Goal: Task Accomplishment & Management: Manage account settings

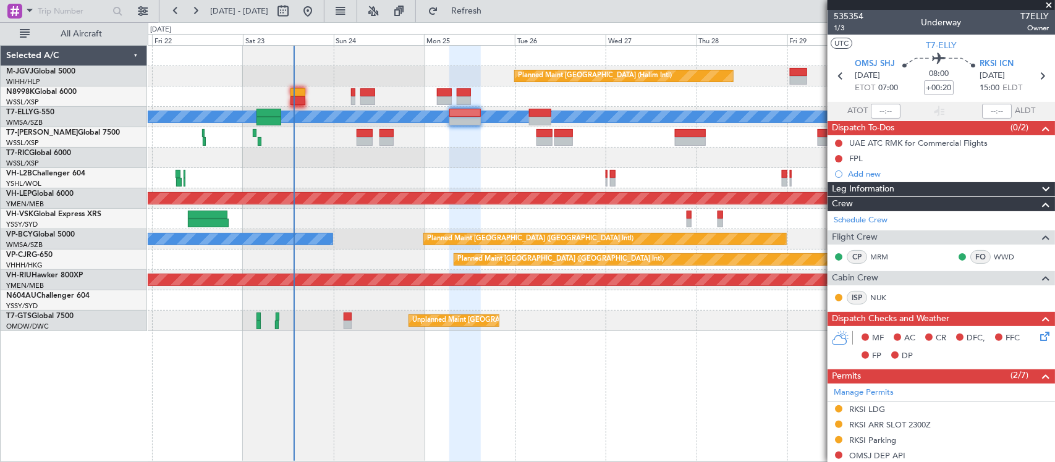
click at [591, 185] on div "Unplanned Maint Sydney ([PERSON_NAME] Intl)" at bounding box center [601, 178] width 907 height 20
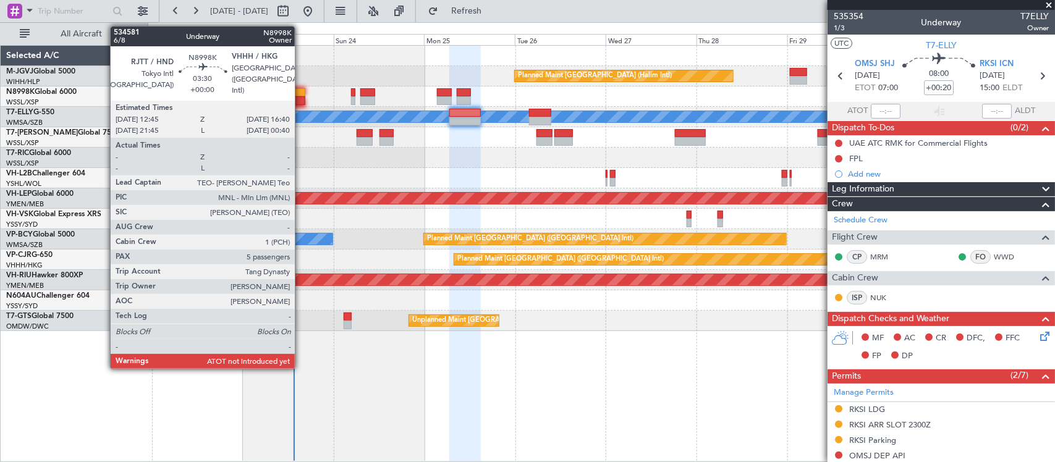
click at [301, 96] on div at bounding box center [298, 92] width 15 height 9
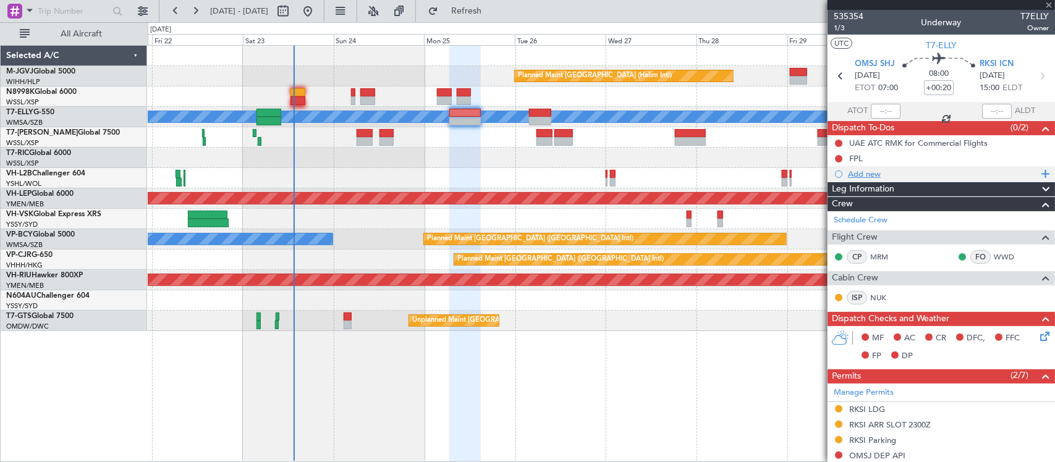
type input "5"
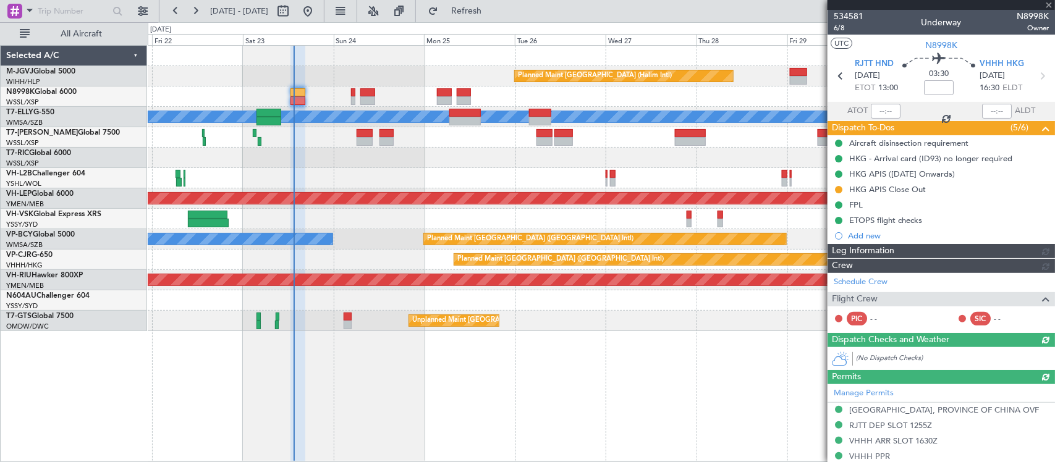
type input "[PERSON_NAME] (LEU)"
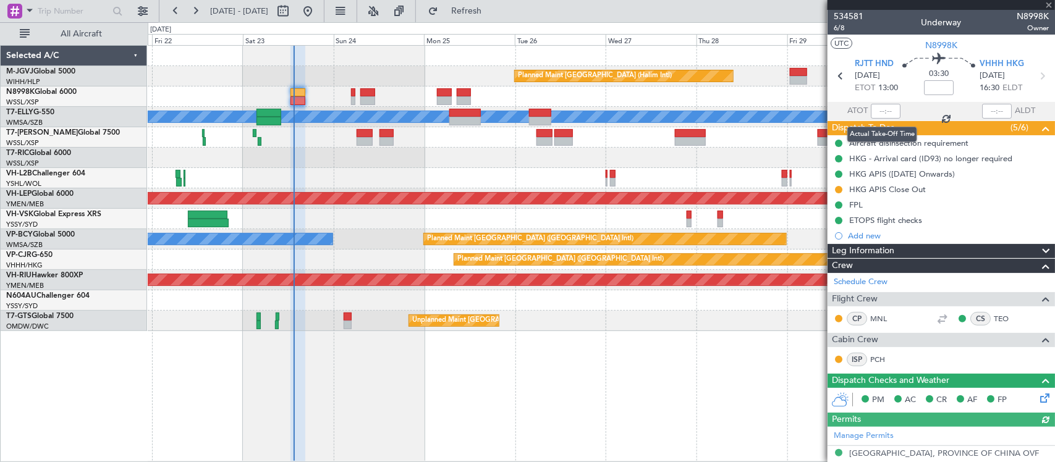
click at [886, 109] on div at bounding box center [886, 111] width 30 height 15
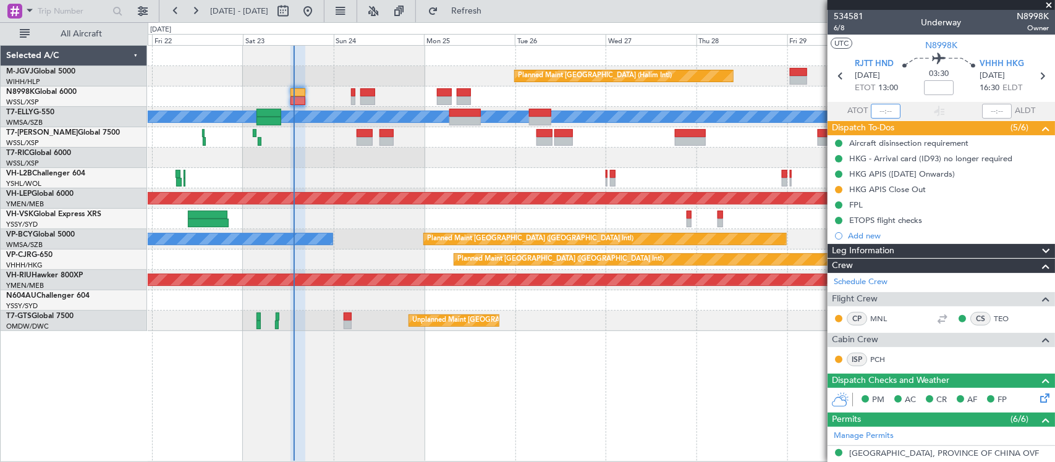
click at [885, 113] on input "text" at bounding box center [886, 111] width 30 height 15
type input "13:21"
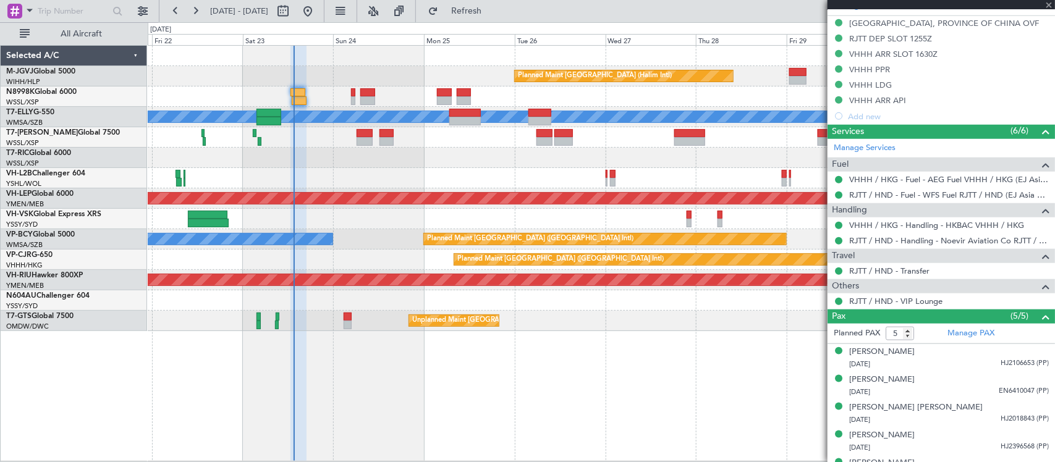
scroll to position [475, 0]
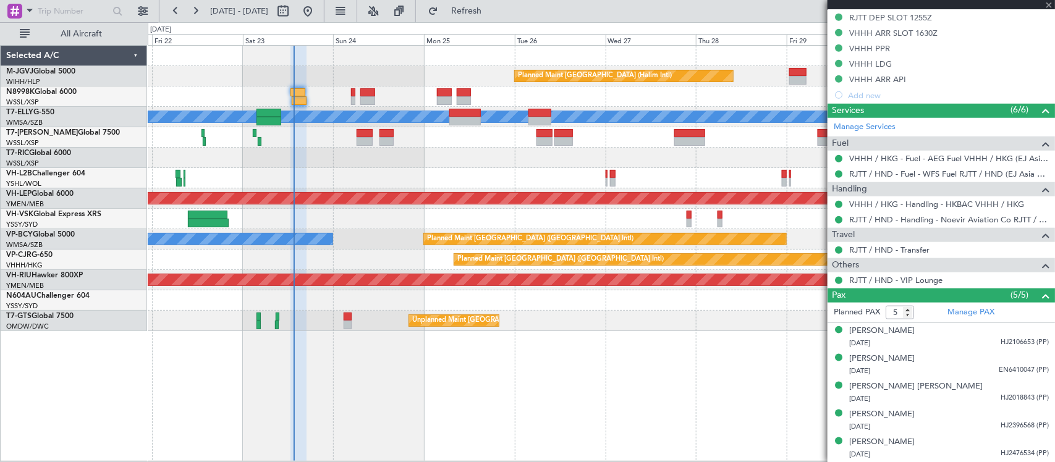
type input "[PERSON_NAME] (LEU)"
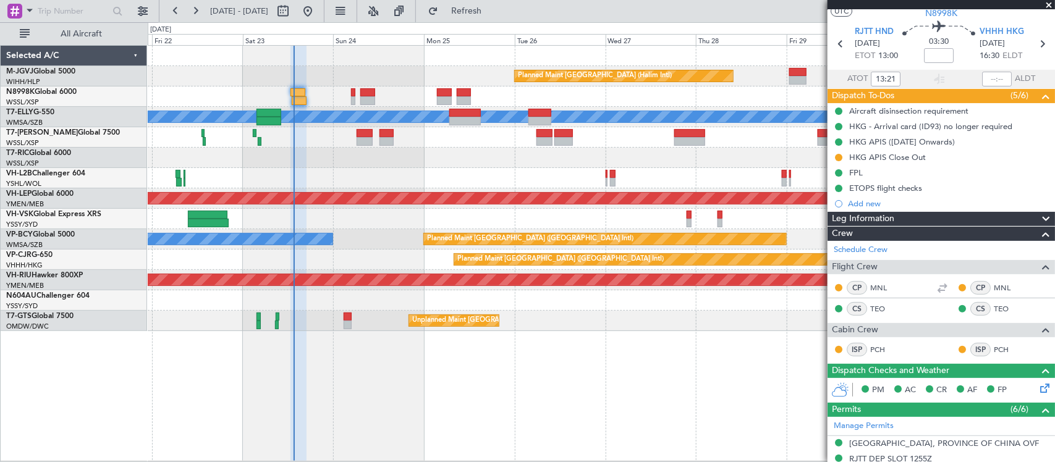
scroll to position [0, 0]
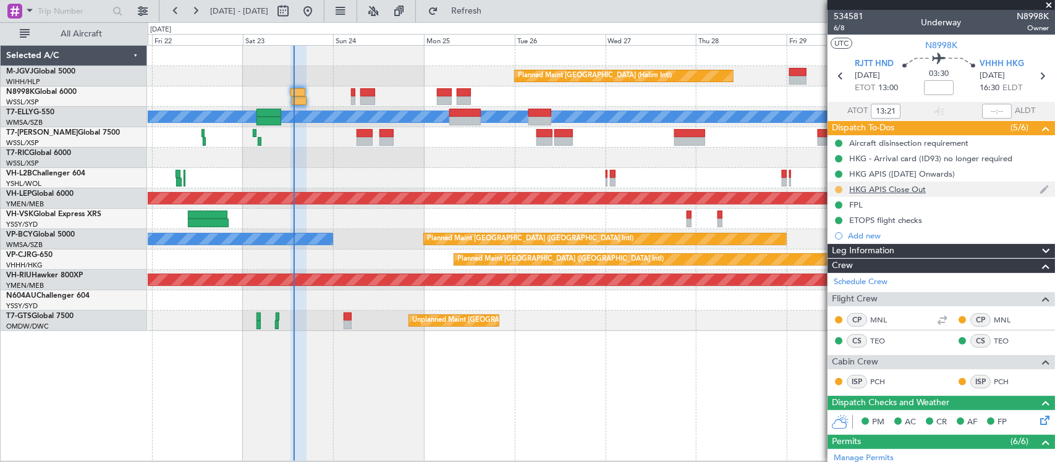
click at [841, 189] on button at bounding box center [838, 189] width 7 height 7
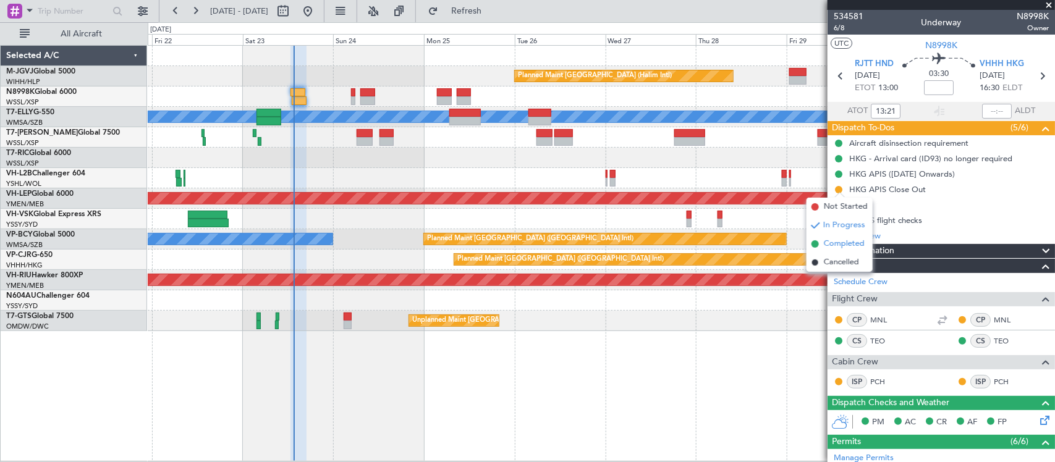
click at [842, 243] on span "Completed" at bounding box center [844, 244] width 41 height 12
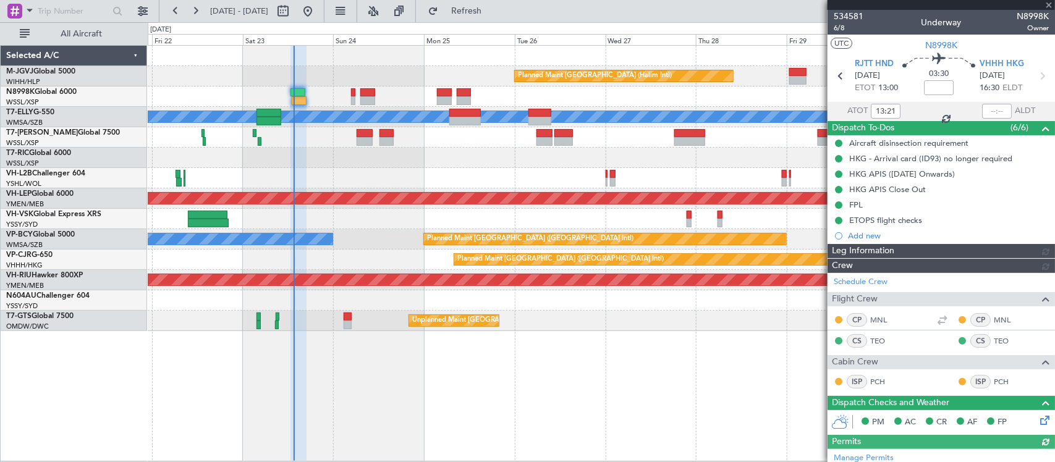
type input "[PERSON_NAME] (LEU)"
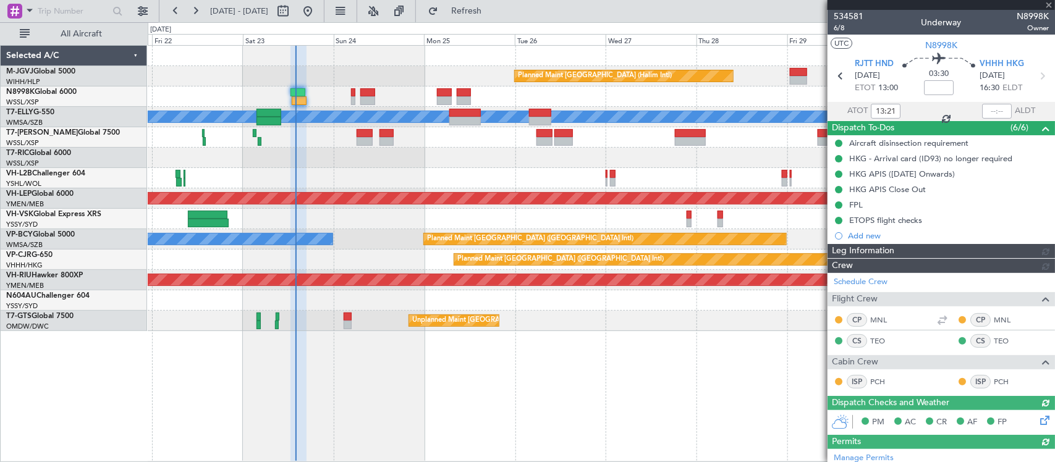
type input "[PERSON_NAME] (LEU)"
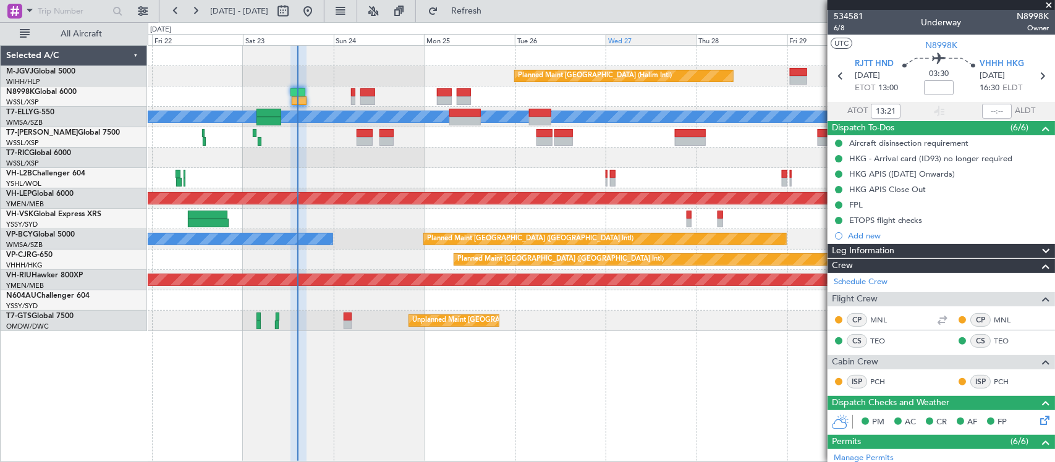
type input "[PERSON_NAME] (LEU)"
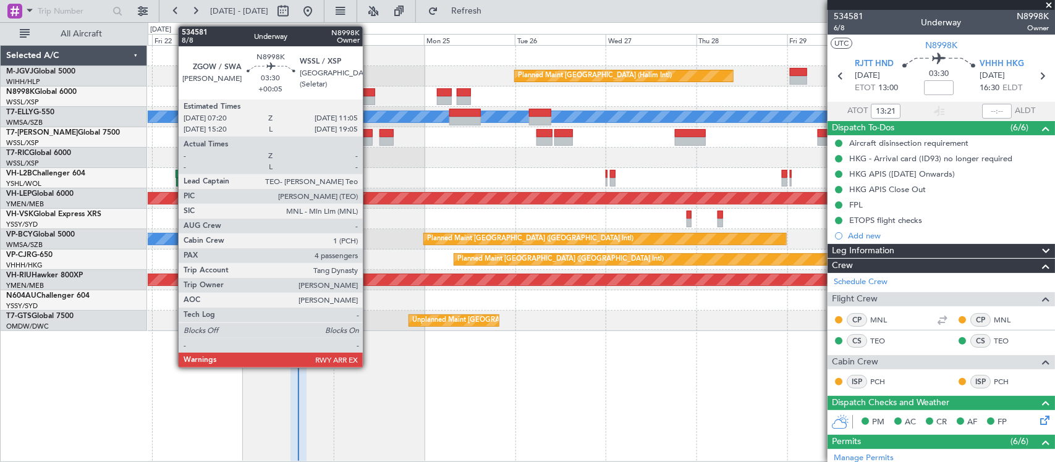
click at [369, 92] on div at bounding box center [367, 92] width 14 height 9
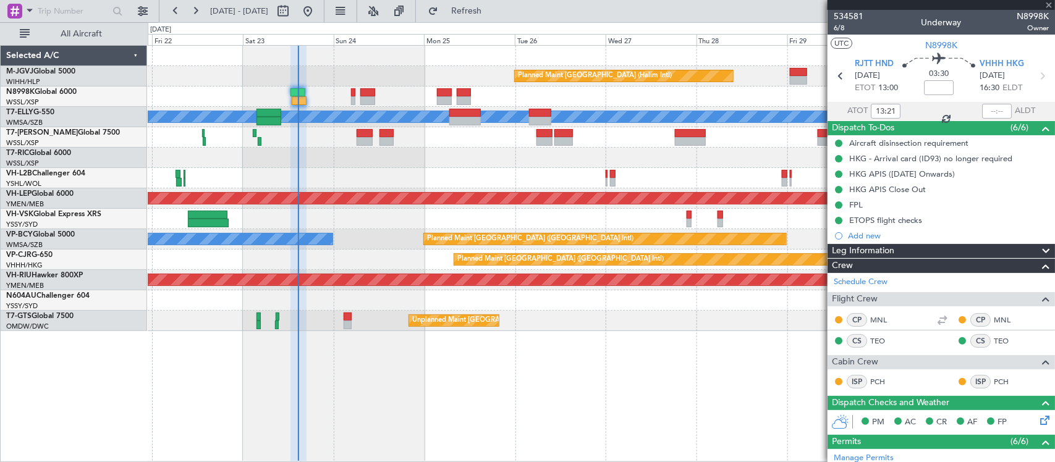
type input "+00:05"
type input "4"
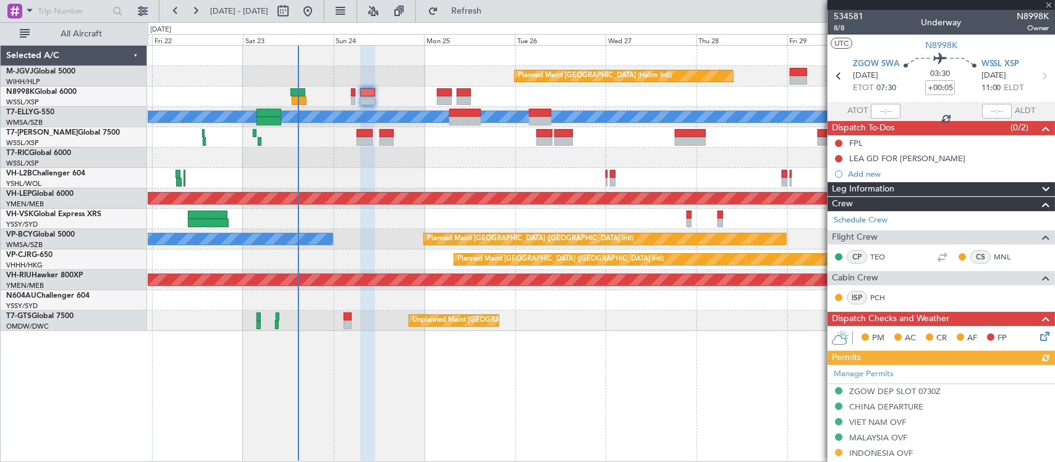
scroll to position [286, 0]
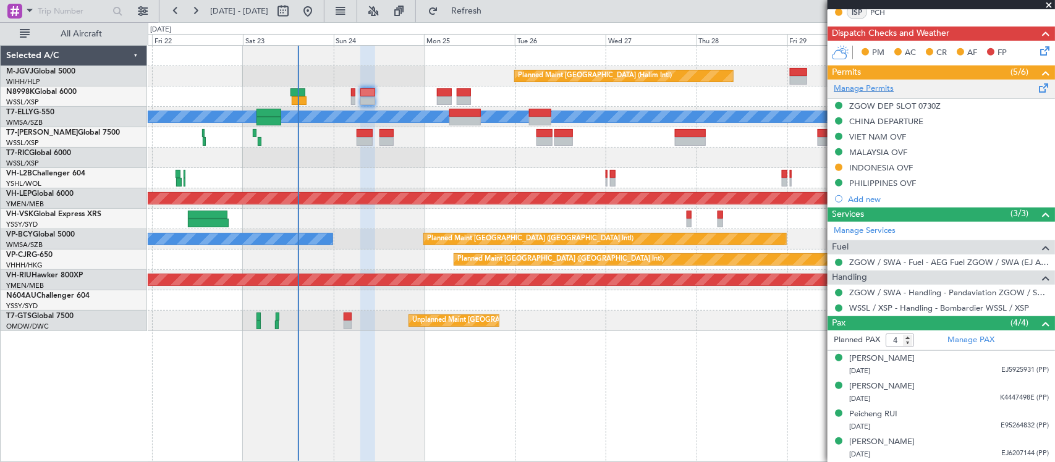
click at [875, 85] on link "Manage Permits" at bounding box center [864, 89] width 60 height 12
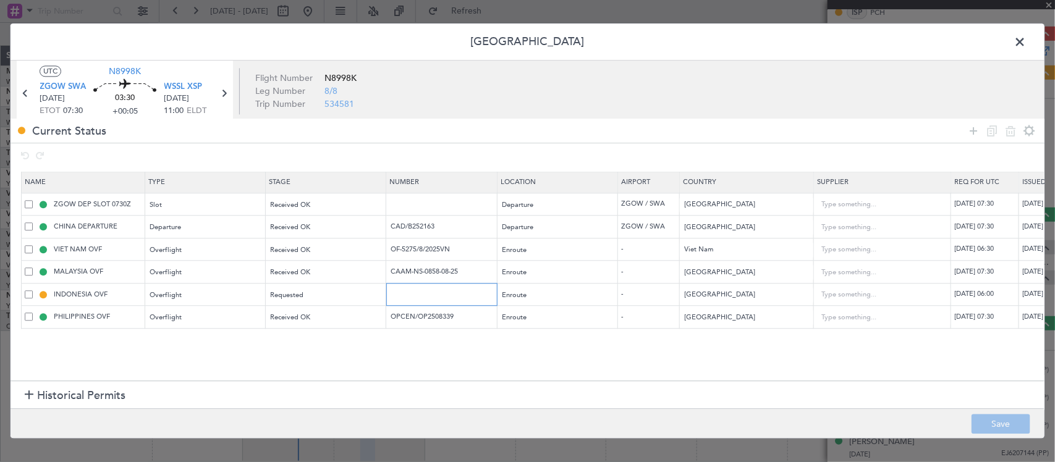
click at [415, 295] on input "text" at bounding box center [444, 294] width 108 height 11
paste input "SH12247"
type input "SH12247"
click at [1031, 295] on div "[DATE] 06:00" at bounding box center [1055, 295] width 64 height 11
select select "8"
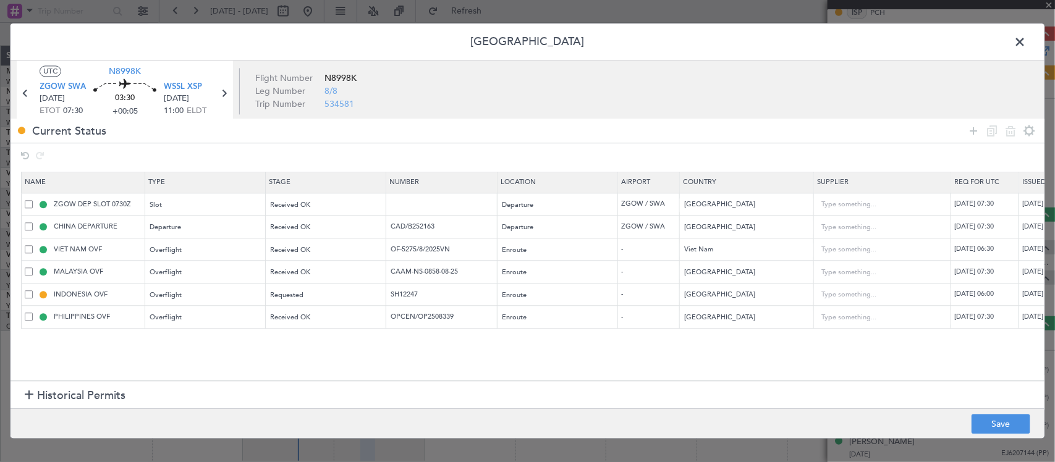
select select "2025"
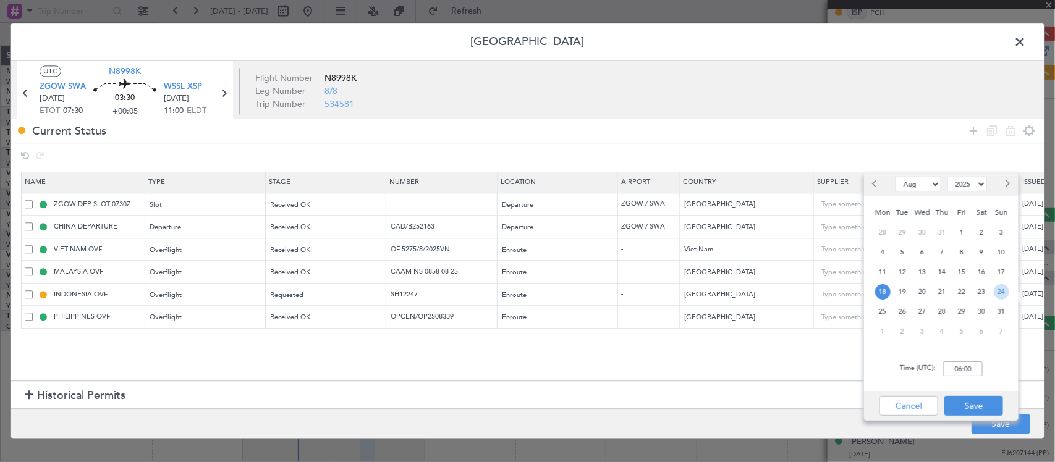
click at [1003, 291] on span "24" at bounding box center [1001, 291] width 15 height 15
click at [971, 365] on input "00:00" at bounding box center [963, 369] width 40 height 15
type input "07:30"
click at [981, 398] on button "Save" at bounding box center [974, 406] width 59 height 20
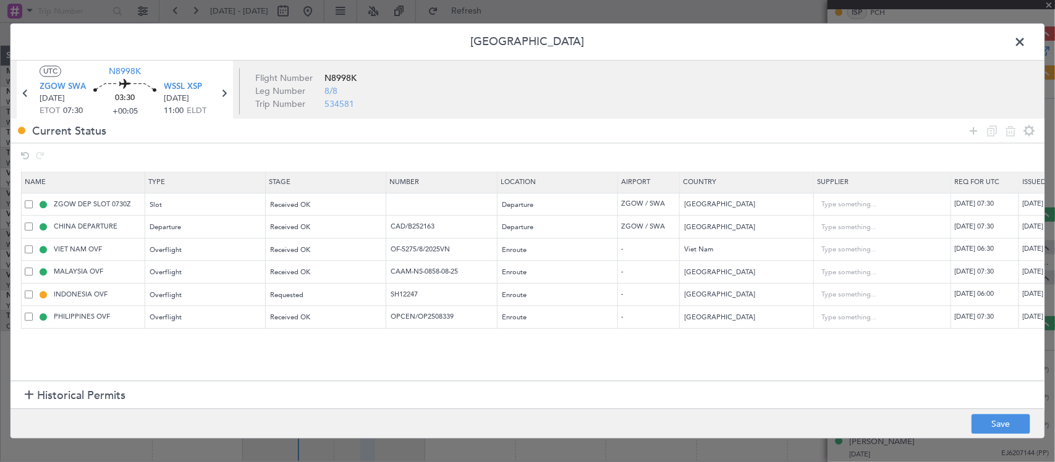
click at [1002, 292] on div "[DATE] 06:00" at bounding box center [987, 295] width 64 height 11
select select "8"
select select "2025"
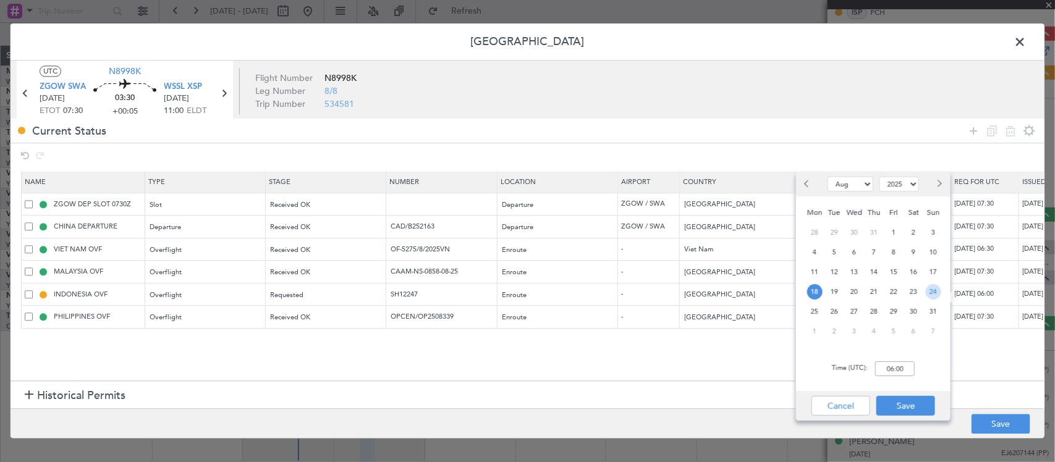
click at [934, 299] on span "24" at bounding box center [933, 291] width 15 height 15
click at [901, 370] on input "00:00" at bounding box center [895, 369] width 40 height 15
type input "07:30"
click at [909, 405] on button "Save" at bounding box center [906, 406] width 59 height 20
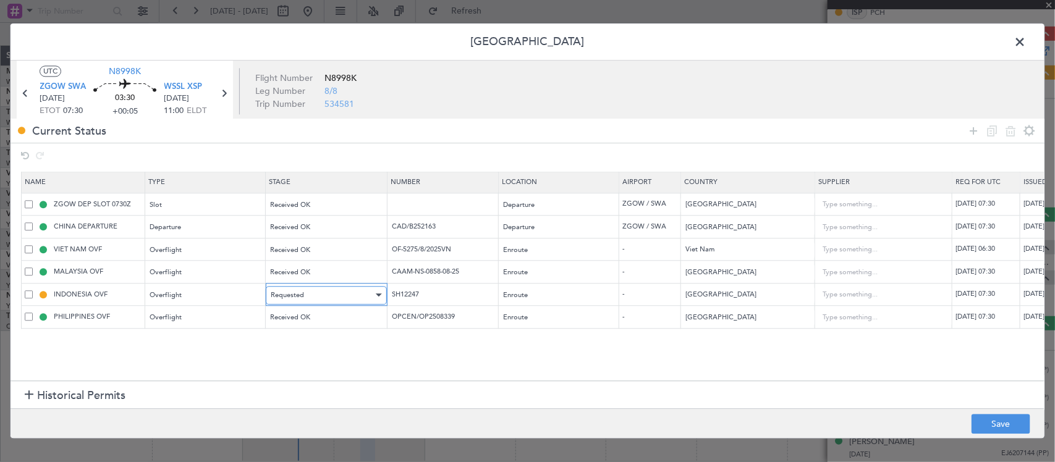
click at [317, 292] on div "Requested" at bounding box center [322, 295] width 103 height 19
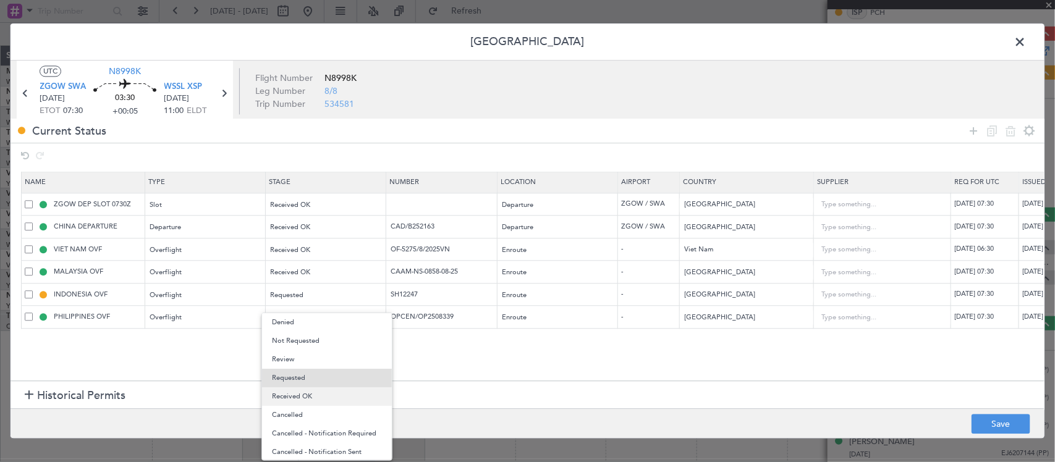
click at [332, 404] on span "Received OK" at bounding box center [327, 397] width 110 height 19
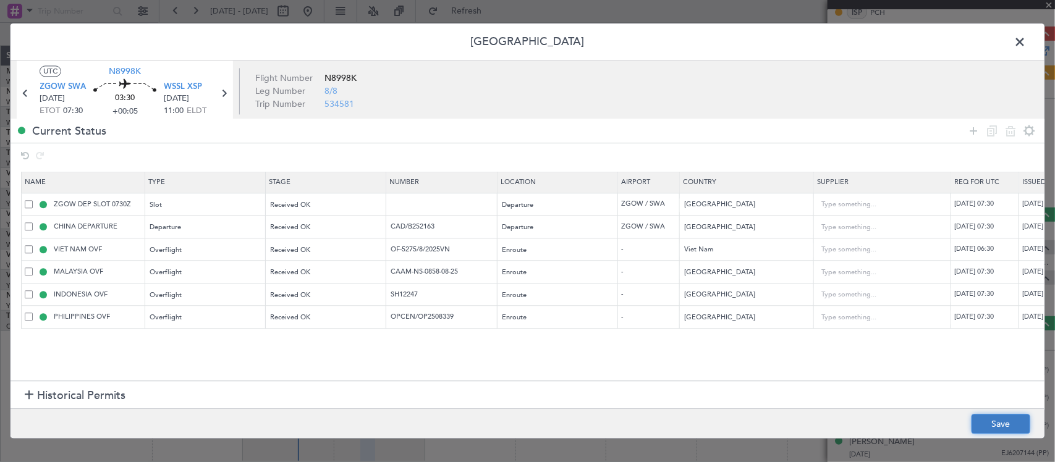
click at [988, 433] on button "Save" at bounding box center [1001, 425] width 59 height 20
drag, startPoint x: 1025, startPoint y: 45, endPoint x: 1005, endPoint y: 53, distance: 21.9
click at [1026, 45] on span at bounding box center [1026, 45] width 0 height 25
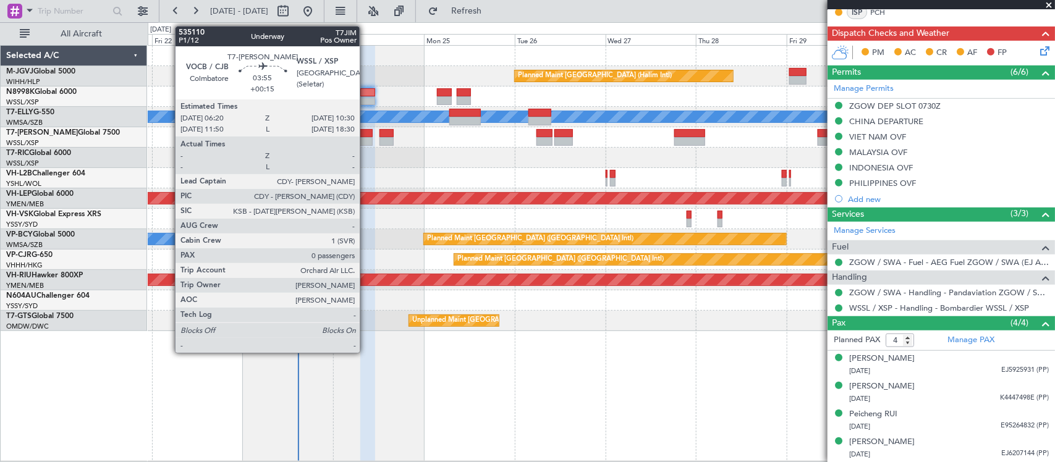
click at [366, 136] on div at bounding box center [365, 133] width 16 height 9
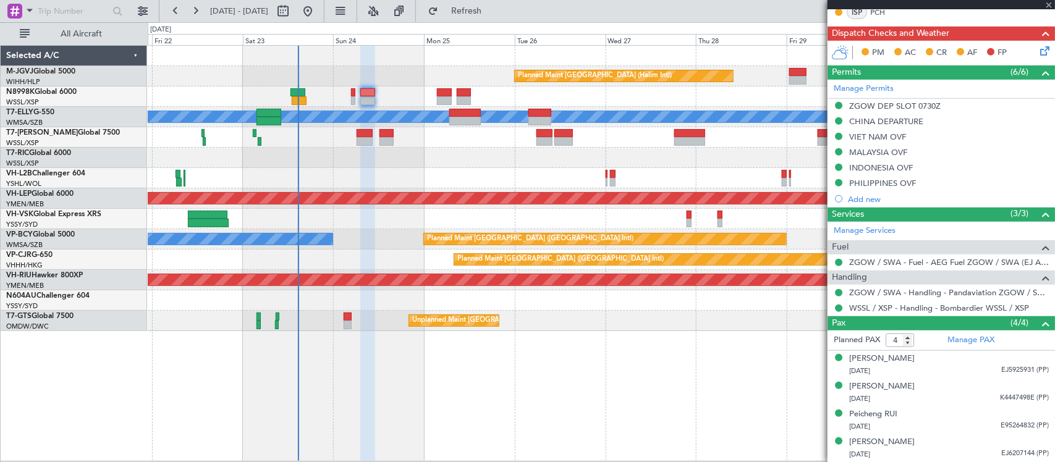
type input "+00:15"
type input "0"
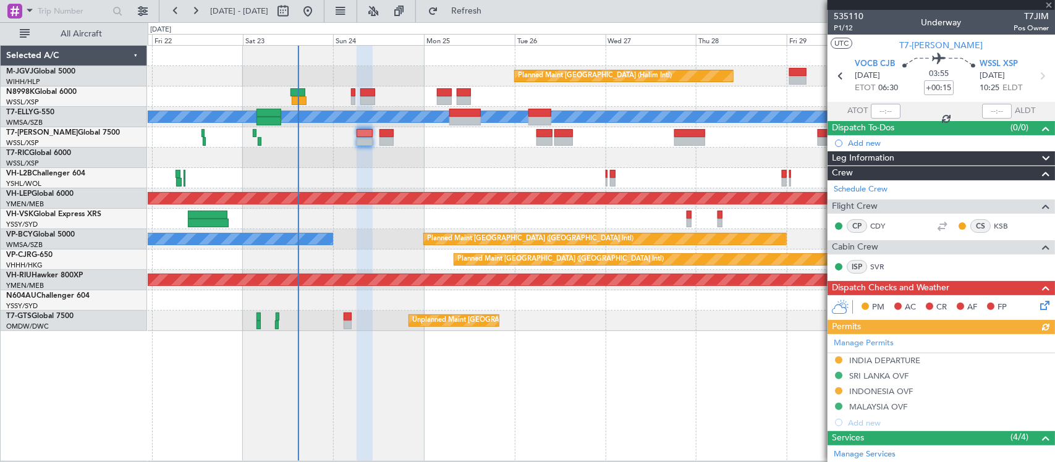
scroll to position [129, 0]
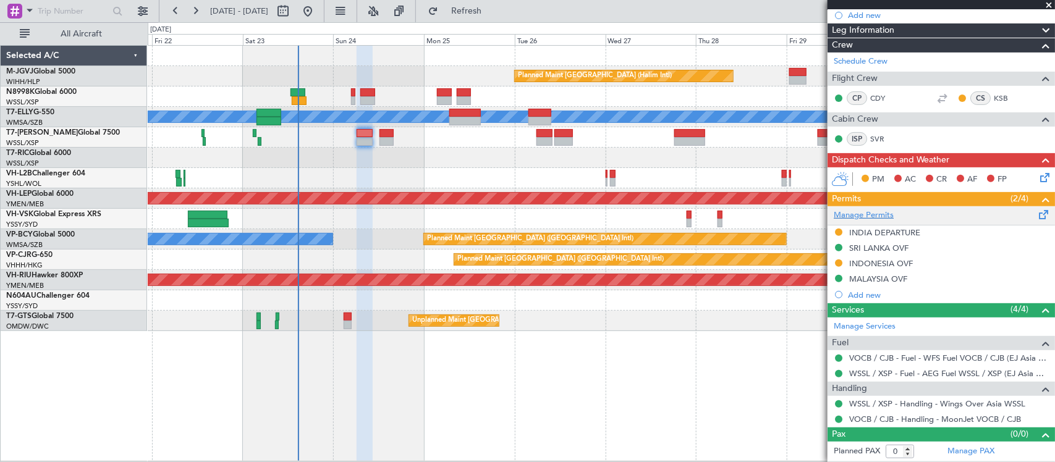
click at [854, 215] on link "Manage Permits" at bounding box center [864, 216] width 60 height 12
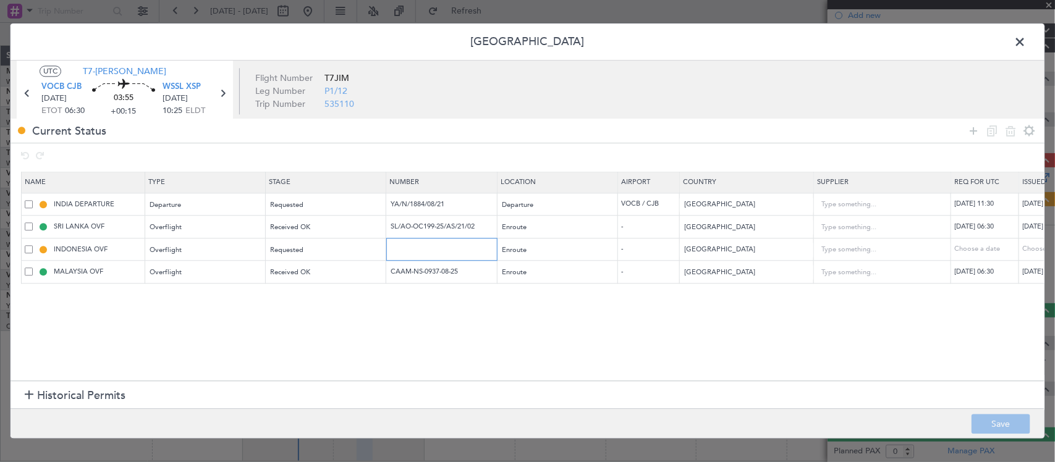
click at [415, 253] on input "text" at bounding box center [444, 249] width 108 height 11
paste input "SH12247"
type input "SH12247"
click at [1028, 252] on div "Choose a date" at bounding box center [1055, 250] width 64 height 11
select select "8"
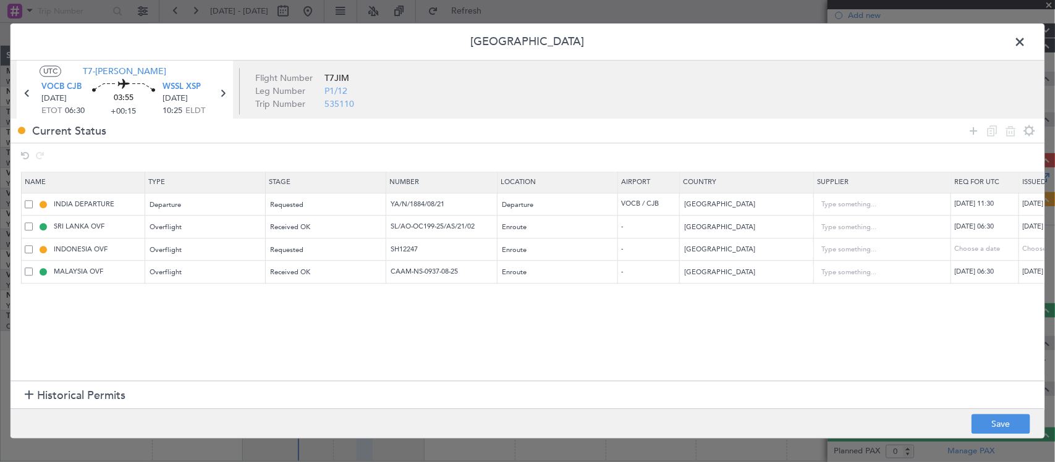
select select "2025"
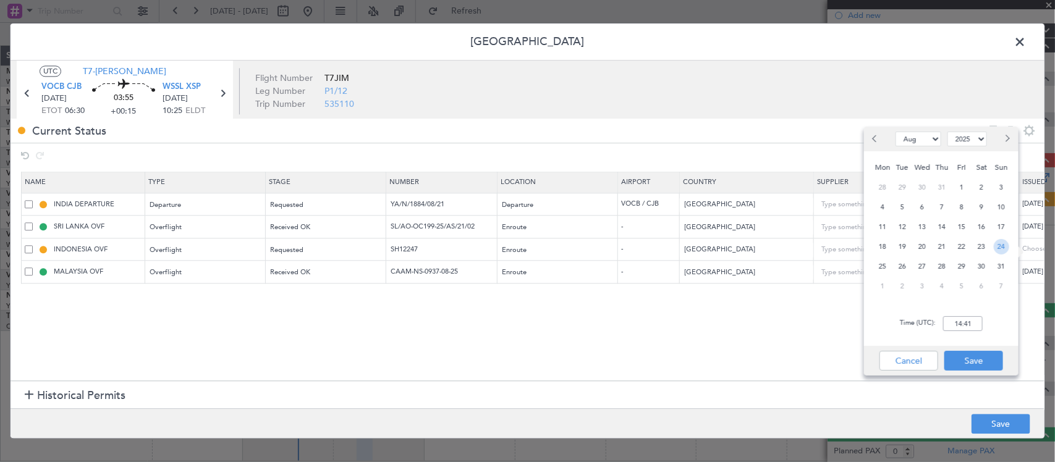
click at [1002, 244] on span "24" at bounding box center [1001, 246] width 15 height 15
click at [973, 322] on input "00:00" at bounding box center [963, 324] width 40 height 15
type input "06:30"
click at [979, 356] on button "Save" at bounding box center [974, 361] width 59 height 20
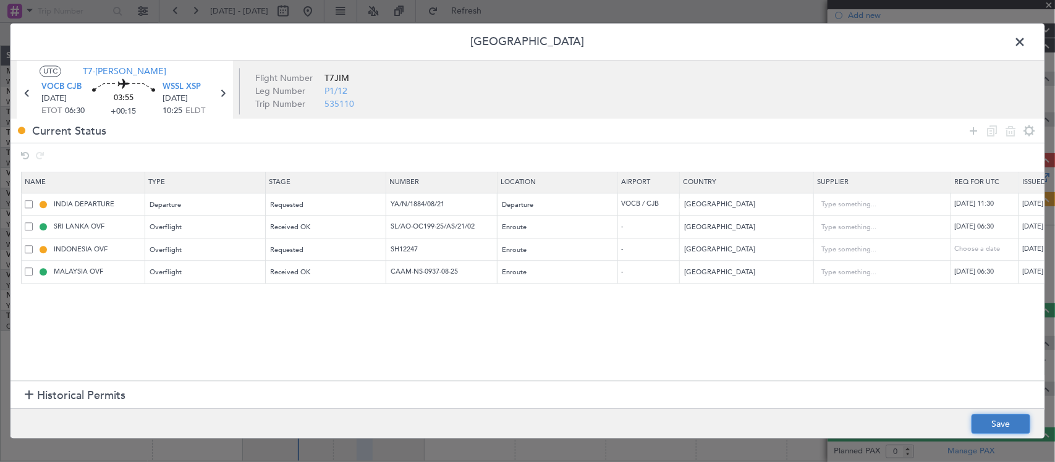
click at [1002, 418] on button "Save" at bounding box center [1001, 425] width 59 height 20
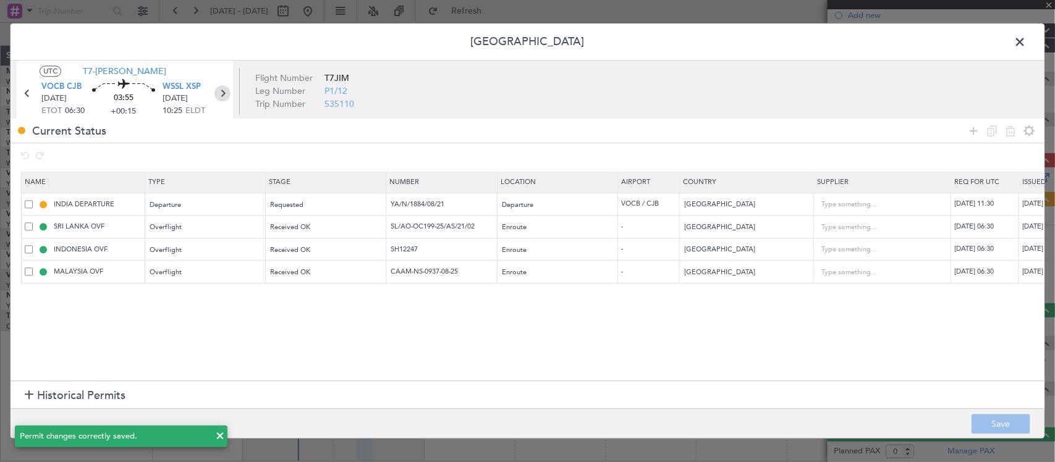
click at [226, 91] on icon at bounding box center [223, 94] width 16 height 16
type input "-00:15"
type input "1"
type input "-00:15"
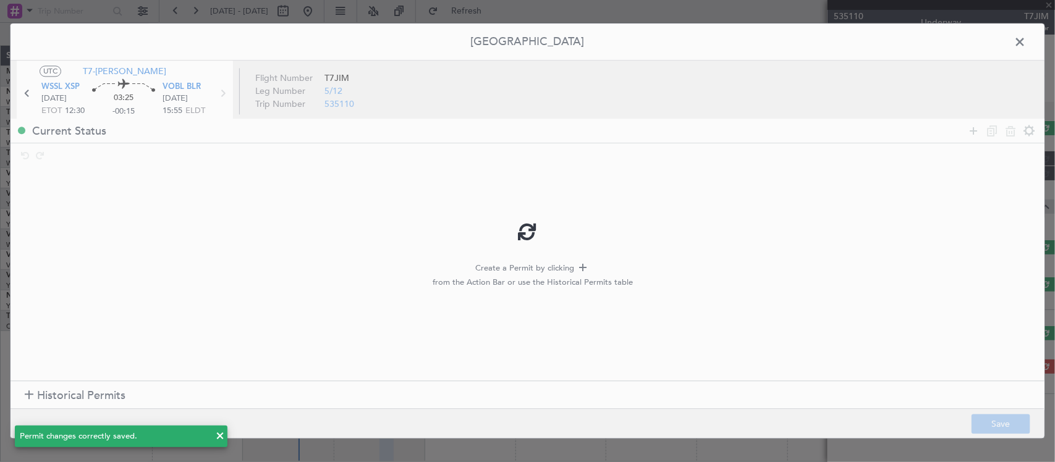
scroll to position [0, 0]
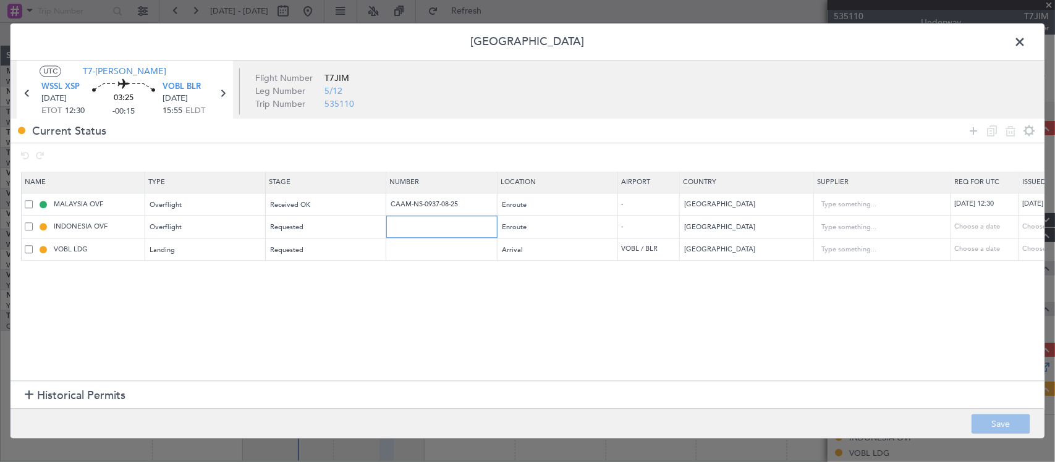
click at [432, 228] on input "text" at bounding box center [444, 227] width 108 height 11
paste input "SH12245"
type input "SH12245"
click at [1036, 224] on div "Choose a date" at bounding box center [1055, 227] width 64 height 11
select select "8"
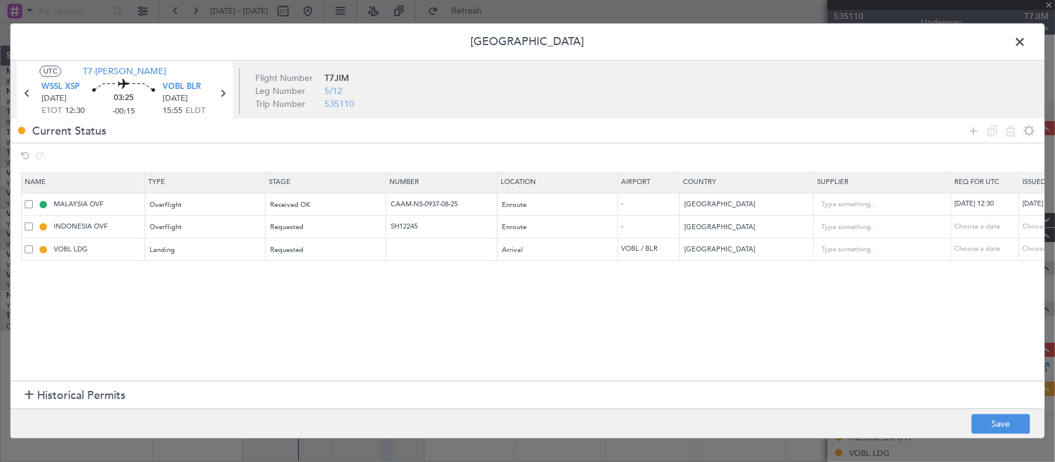
select select "2025"
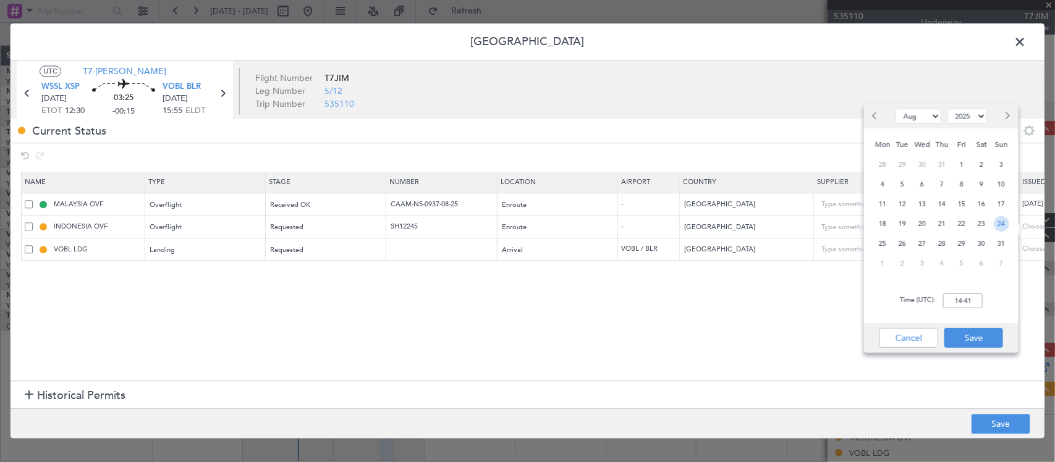
click at [1003, 224] on span "24" at bounding box center [1001, 223] width 15 height 15
click at [966, 301] on input "00:00" at bounding box center [963, 301] width 40 height 15
type input "12:30"
click at [978, 329] on button "Save" at bounding box center [974, 338] width 59 height 20
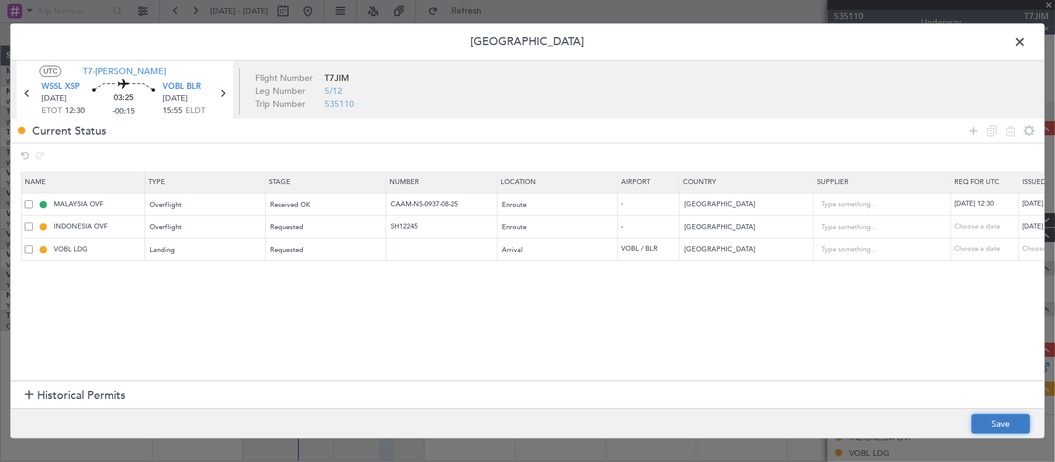
click at [987, 424] on button "Save" at bounding box center [1001, 425] width 59 height 20
click at [1026, 40] on span at bounding box center [1026, 45] width 0 height 25
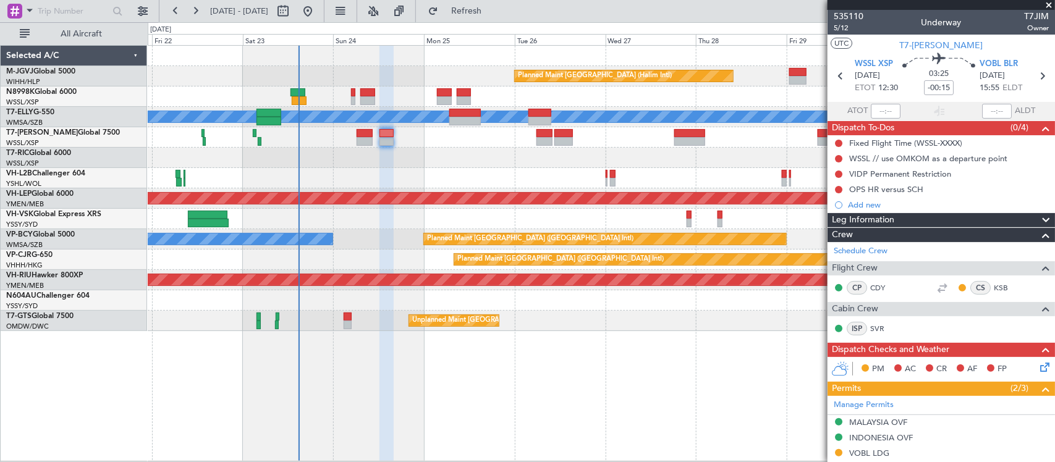
click at [489, 145] on div at bounding box center [601, 137] width 907 height 20
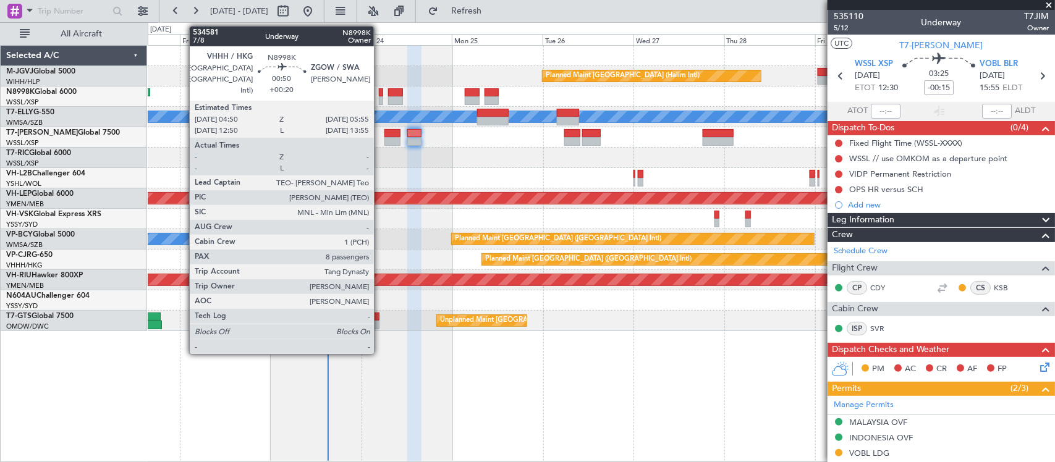
click at [380, 101] on div at bounding box center [381, 100] width 4 height 9
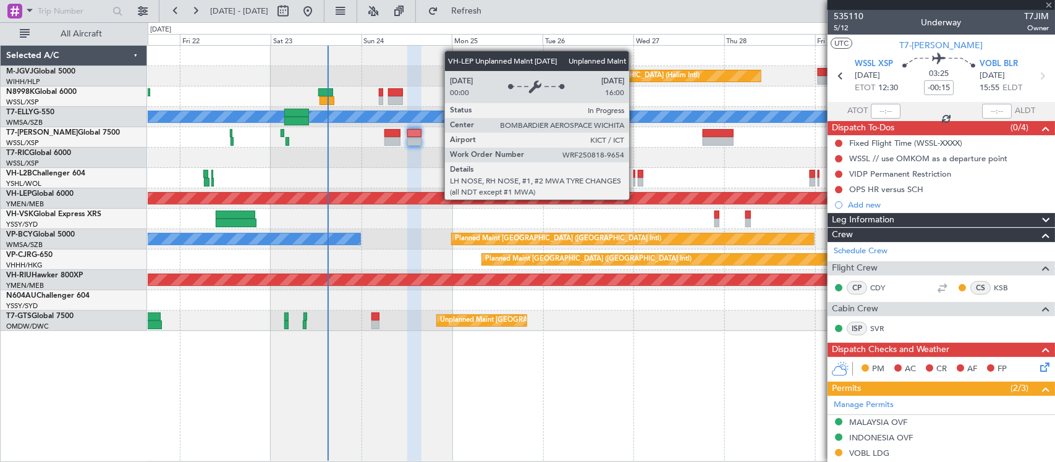
type input "+00:20"
type input "8"
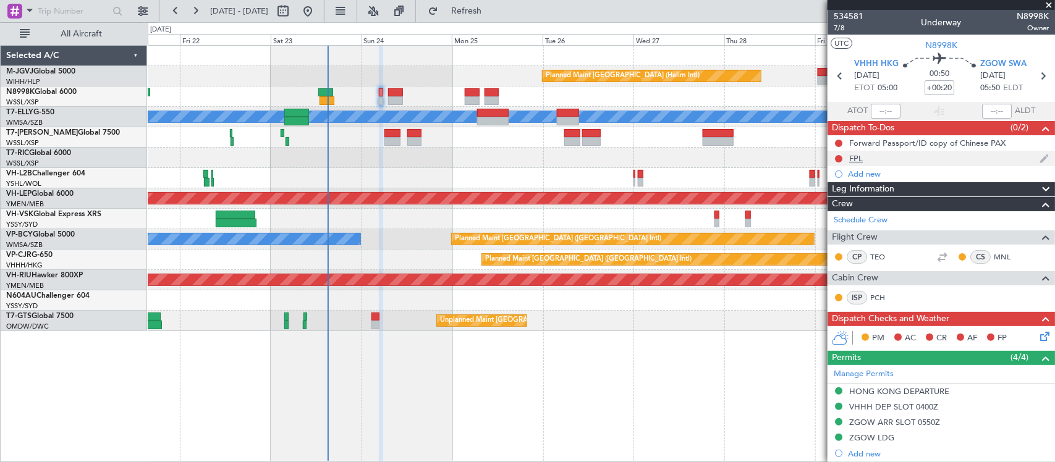
click at [856, 161] on div "FPL" at bounding box center [857, 158] width 14 height 11
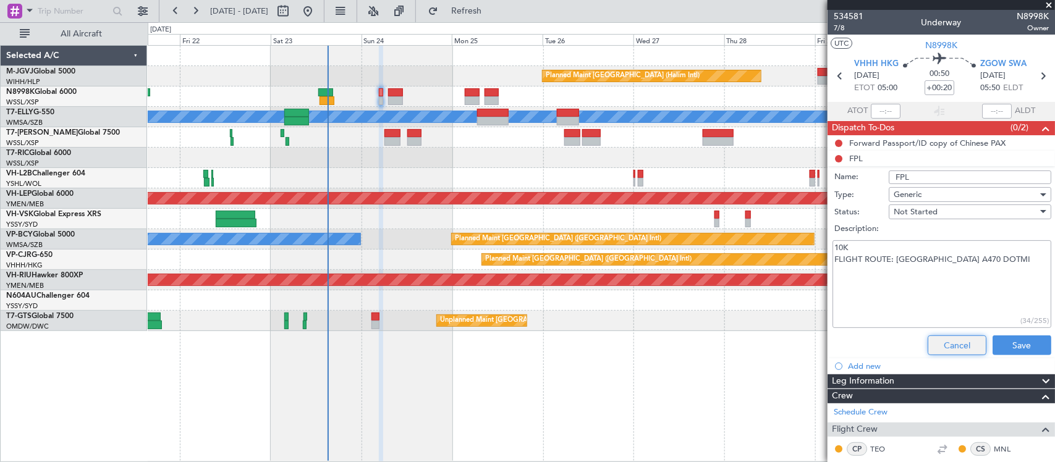
click at [942, 338] on button "Cancel" at bounding box center [957, 346] width 59 height 20
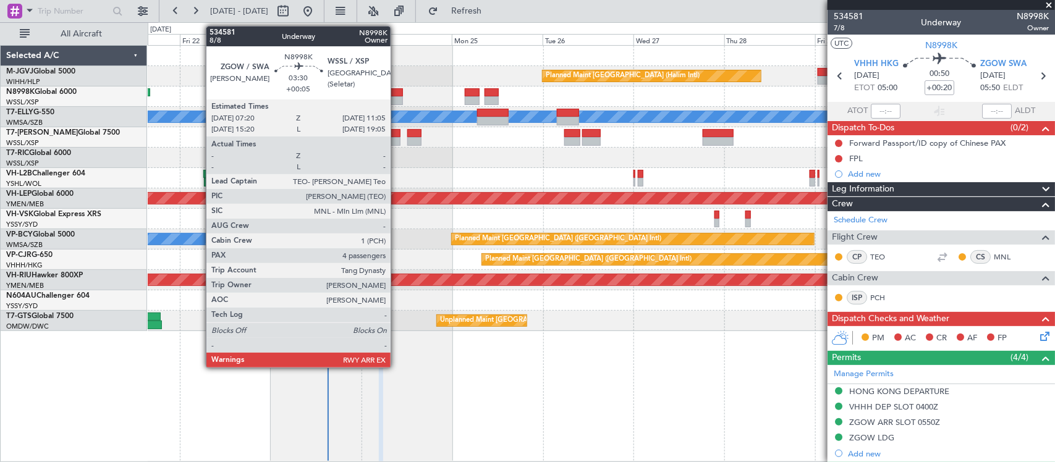
click at [397, 100] on div at bounding box center [395, 100] width 14 height 9
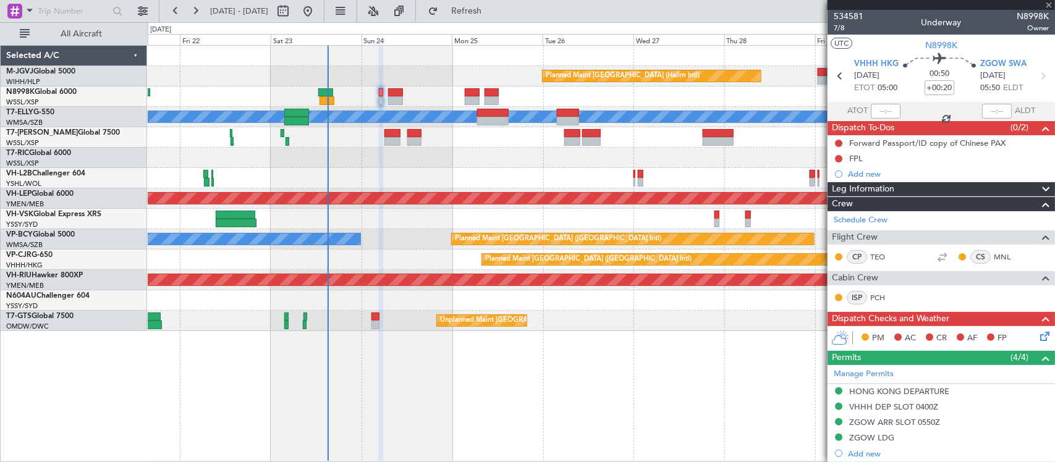
type input "+00:05"
type input "4"
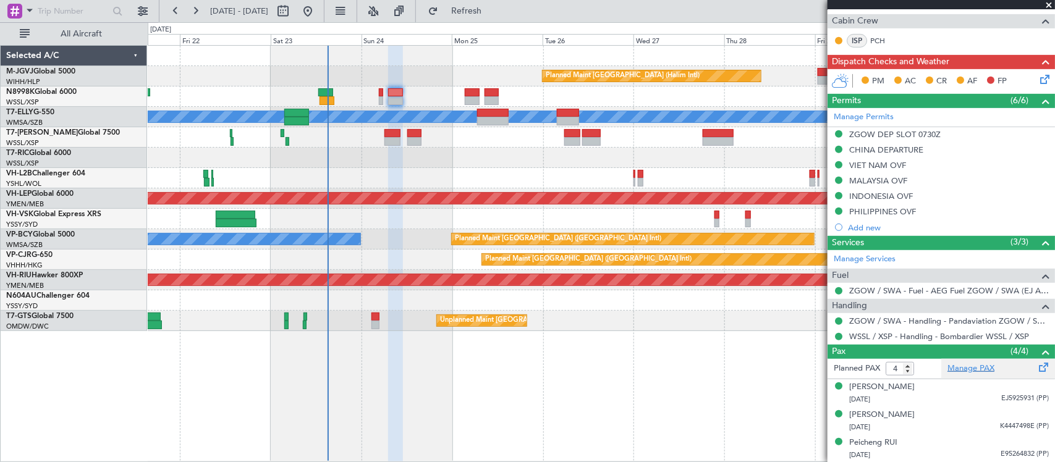
scroll to position [286, 0]
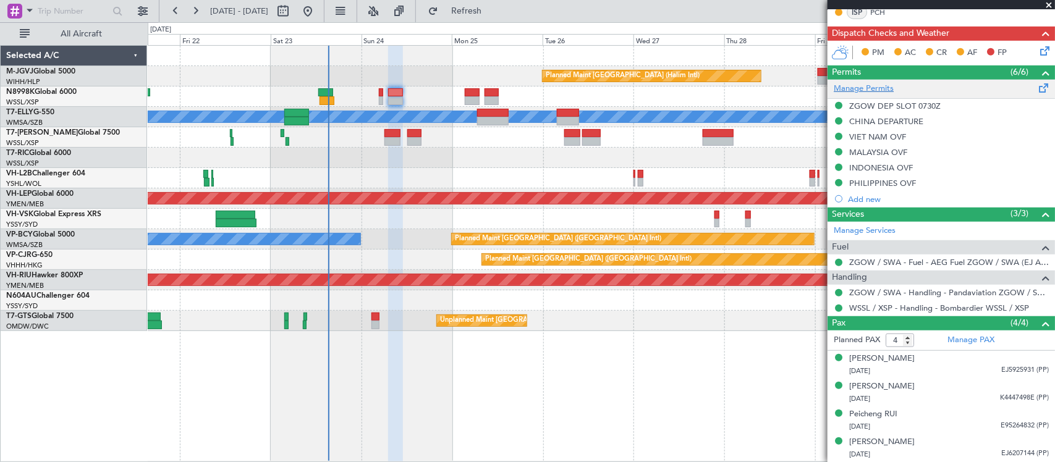
click at [886, 83] on link "Manage Permits" at bounding box center [864, 89] width 60 height 12
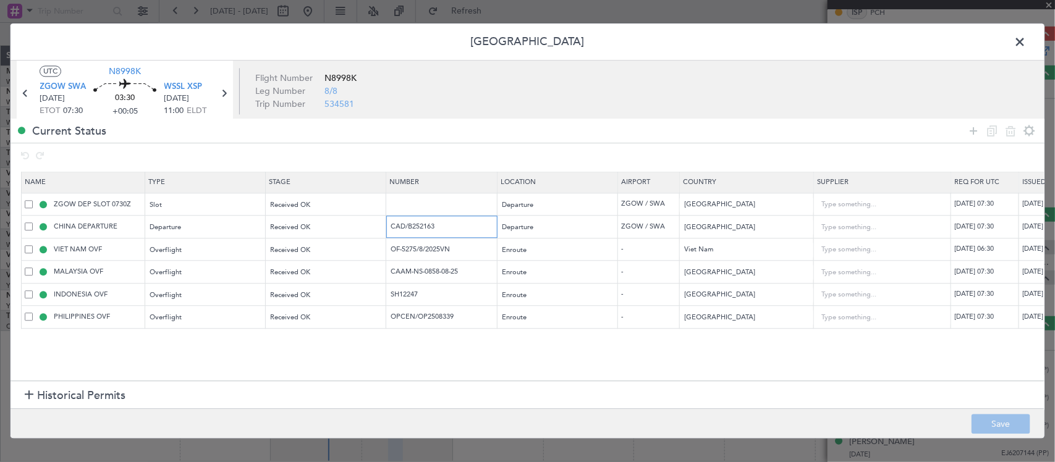
click at [412, 227] on input "CAD/B252163" at bounding box center [444, 227] width 108 height 11
click at [447, 315] on input "OPCEN/OP2508339" at bounding box center [444, 317] width 108 height 11
drag, startPoint x: 456, startPoint y: 315, endPoint x: 342, endPoint y: 323, distance: 114.7
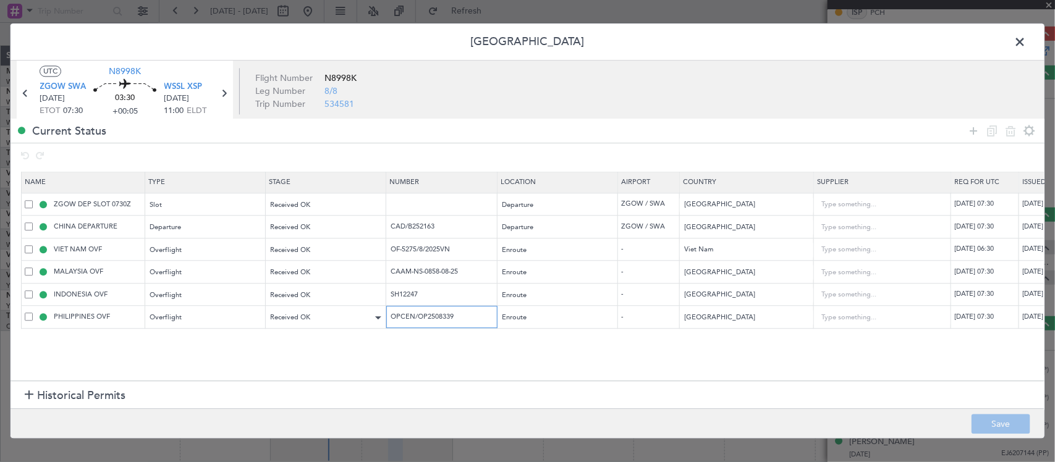
click at [342, 323] on tr "PHILIPPINES OVF Overflight Received OK OPCEN/OP2508339 Enroute - [GEOGRAPHIC_DA…" at bounding box center [810, 317] width 1577 height 23
click at [476, 250] on input "OF-5275/8/2025VN" at bounding box center [444, 249] width 108 height 11
drag, startPoint x: 329, startPoint y: 258, endPoint x: 291, endPoint y: 258, distance: 37.7
click at [292, 258] on tr "VIET NAM OVF Overflight Received OK OF-5275/8/2025VN Enroute - [GEOGRAPHIC_DATA…" at bounding box center [810, 250] width 1577 height 23
click at [449, 274] on input "CAAM-NS-0858-08-25" at bounding box center [444, 272] width 108 height 11
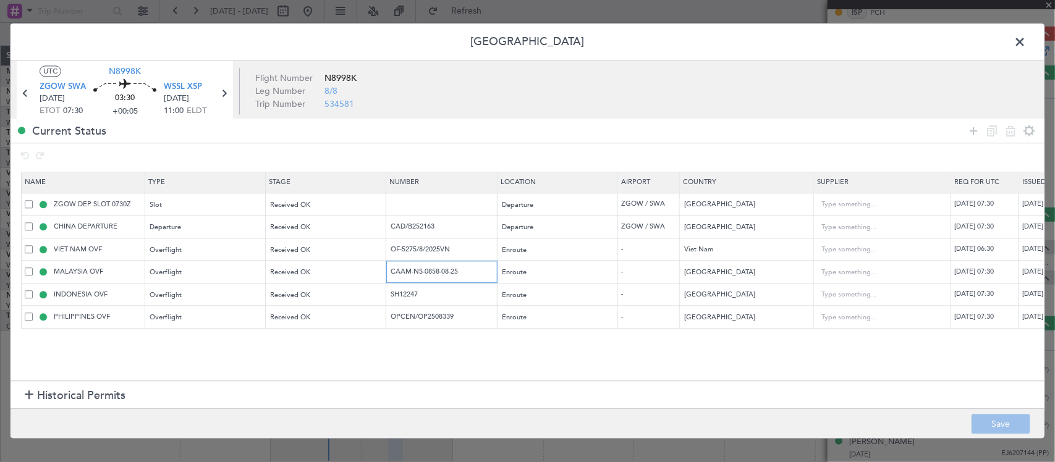
click at [449, 274] on input "CAAM-NS-0858-08-25" at bounding box center [444, 272] width 108 height 11
click at [403, 294] on input "SH12247" at bounding box center [444, 294] width 108 height 11
click at [22, 95] on icon at bounding box center [26, 94] width 16 height 16
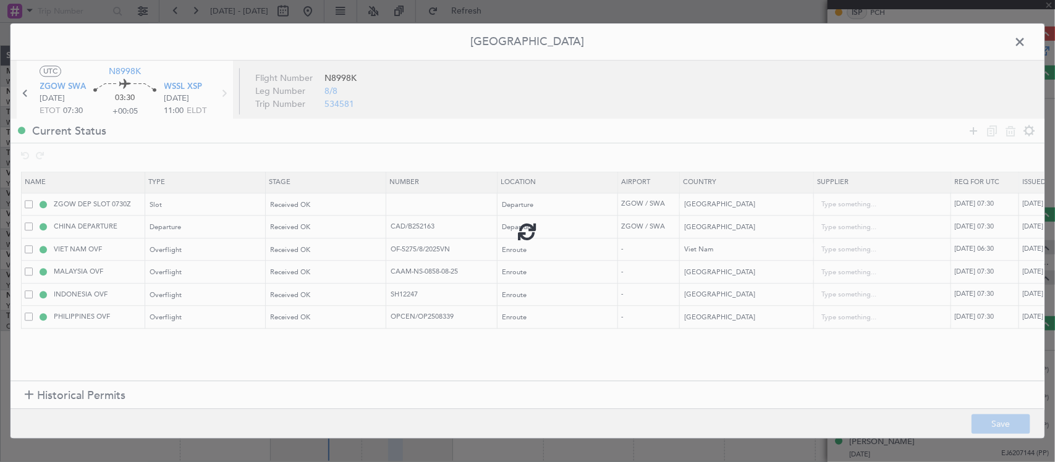
type input "+00:20"
type input "8"
type input "+00:20"
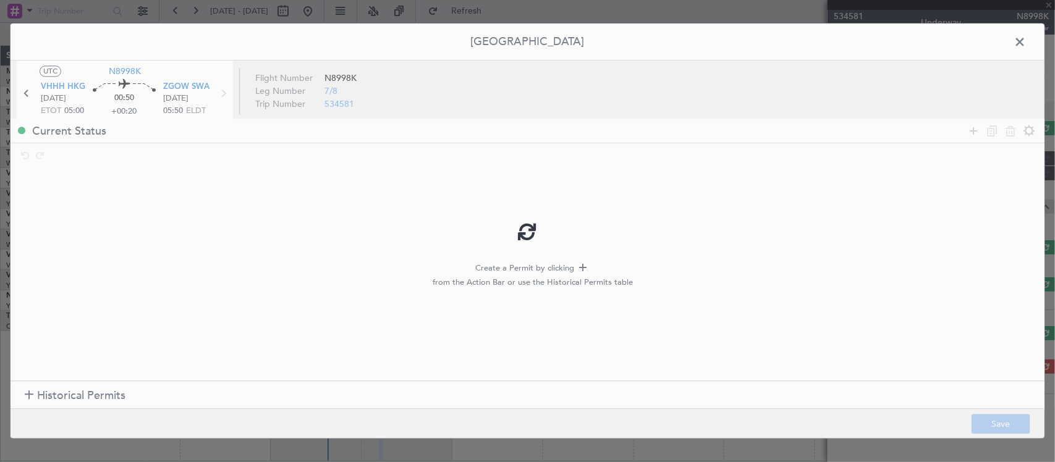
scroll to position [0, 0]
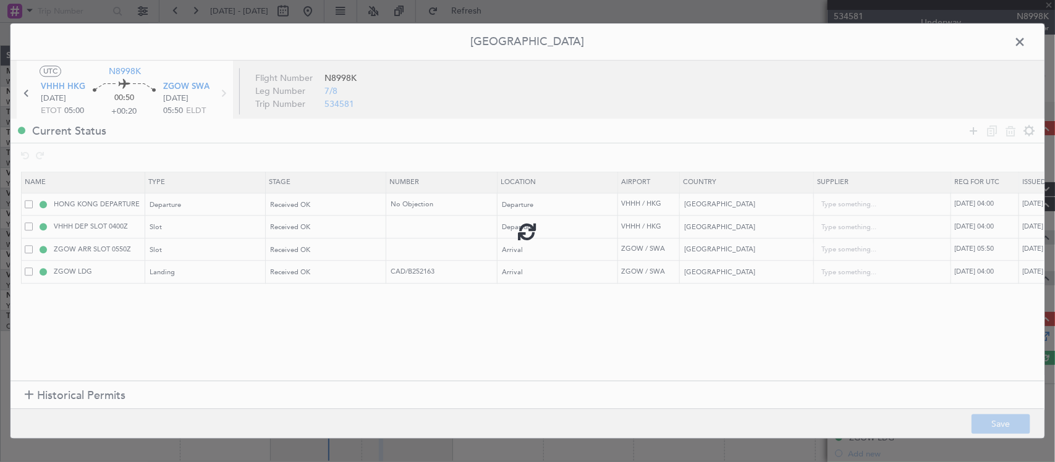
click at [424, 274] on div at bounding box center [528, 230] width 1034 height 415
click at [430, 274] on input "CAD/B252163" at bounding box center [444, 272] width 108 height 11
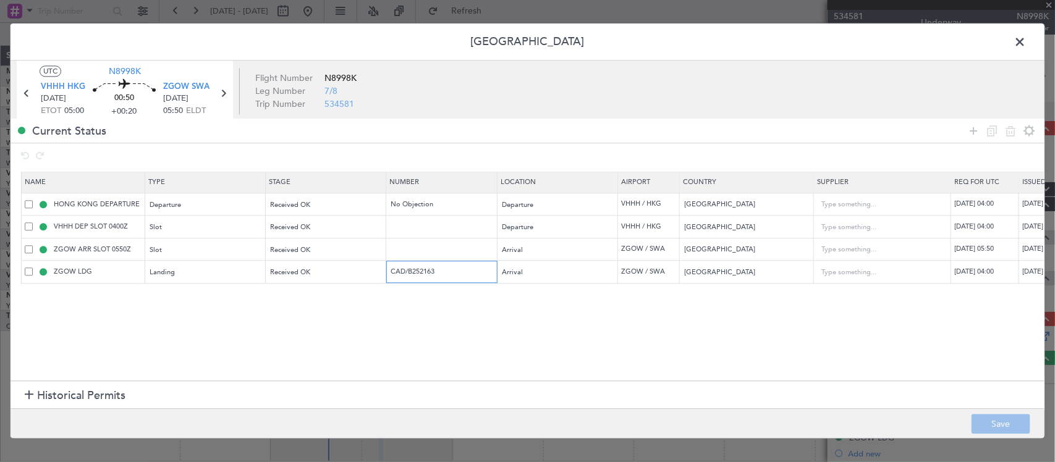
click at [430, 274] on input "CAD/B252163" at bounding box center [444, 272] width 108 height 11
click at [1026, 43] on span at bounding box center [1026, 45] width 0 height 25
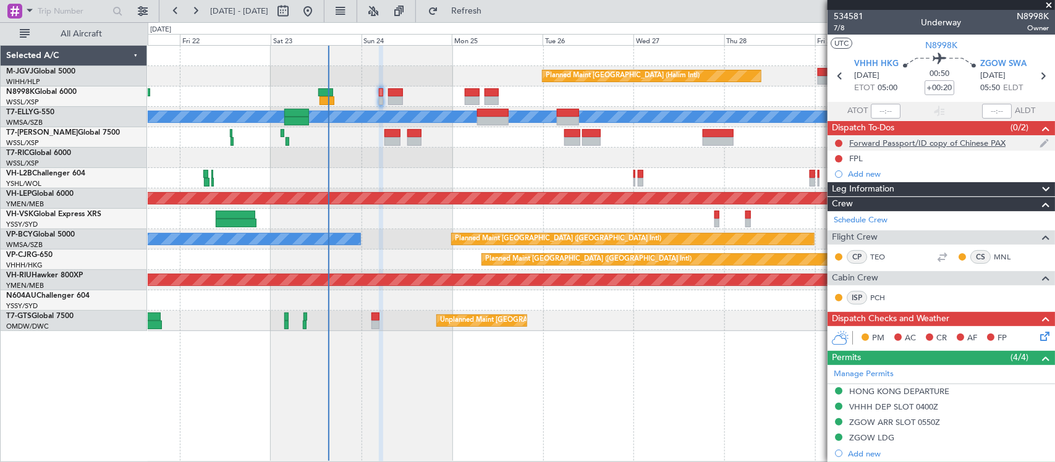
click at [861, 143] on div "Forward Passport/ID copy of Chinese PAX" at bounding box center [928, 143] width 156 height 11
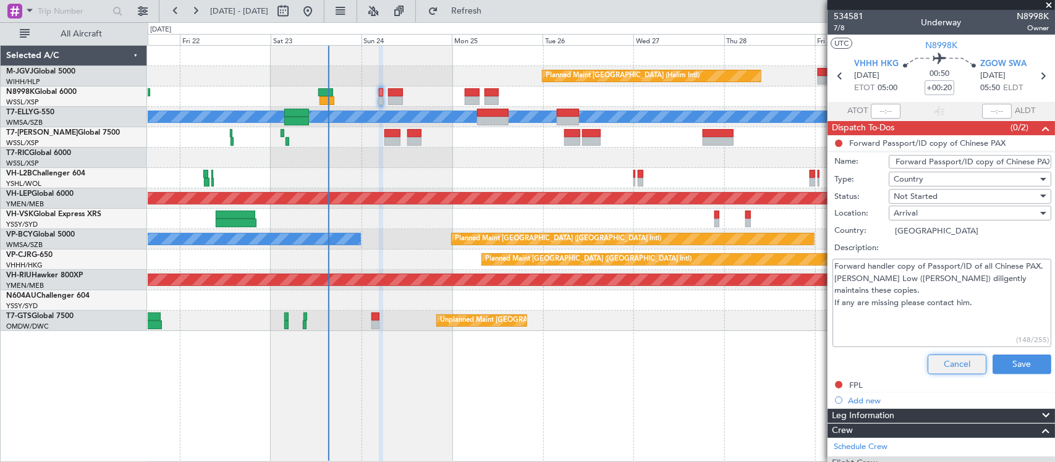
click at [928, 362] on button "Cancel" at bounding box center [957, 365] width 59 height 20
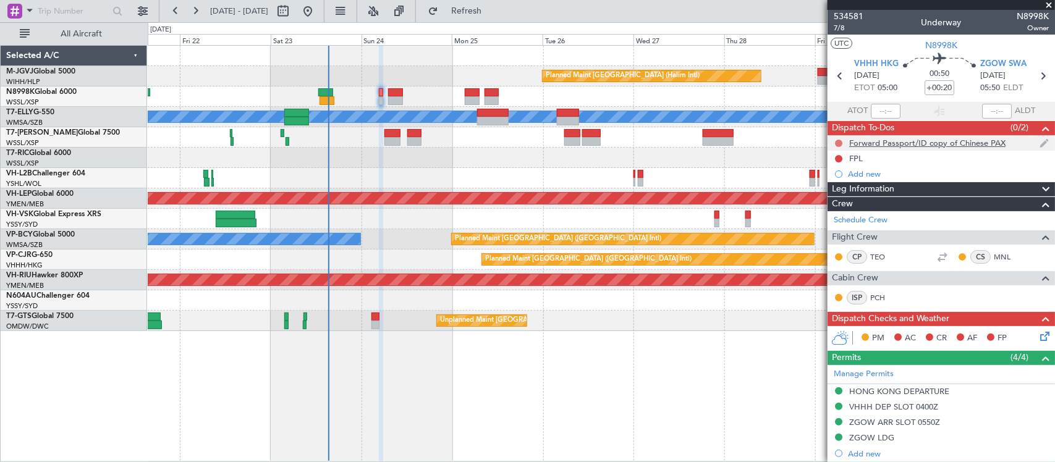
click at [839, 140] on button at bounding box center [838, 143] width 7 height 7
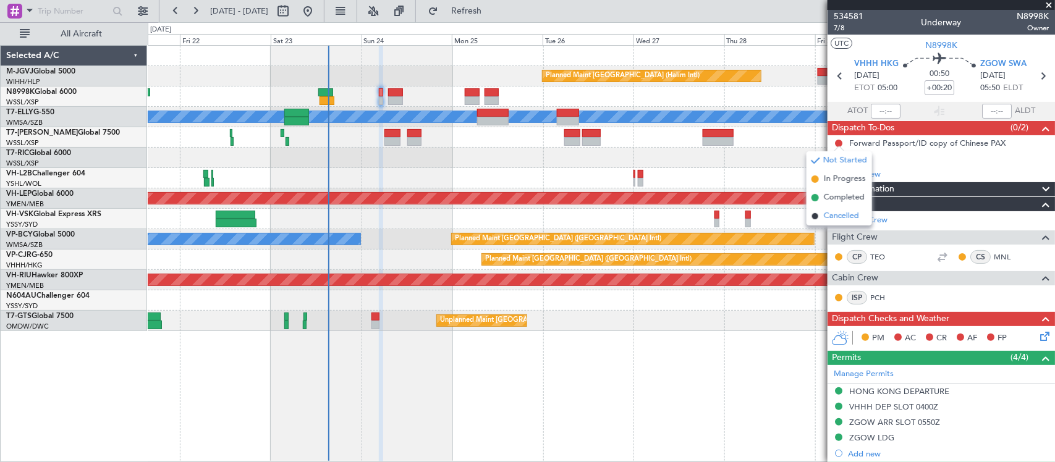
click at [842, 216] on span "Cancelled" at bounding box center [841, 216] width 35 height 12
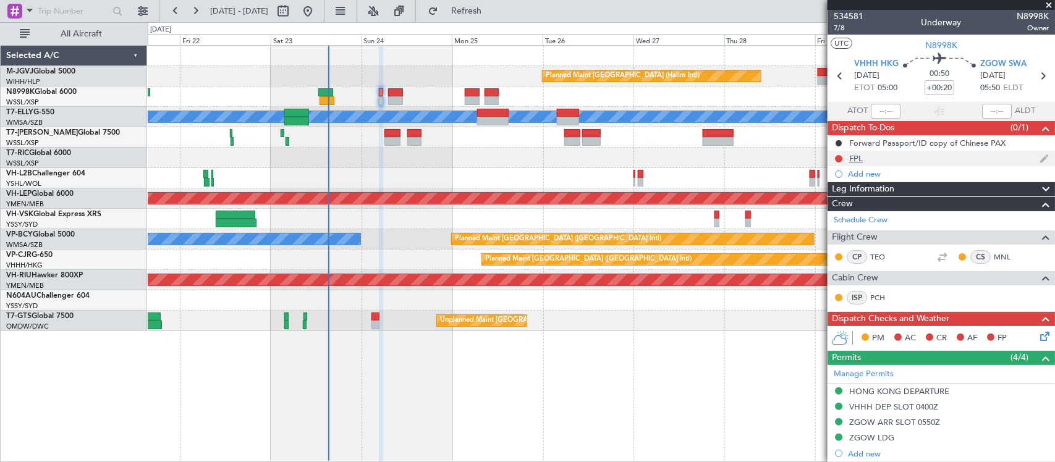
click at [850, 160] on div "FPL" at bounding box center [857, 158] width 14 height 11
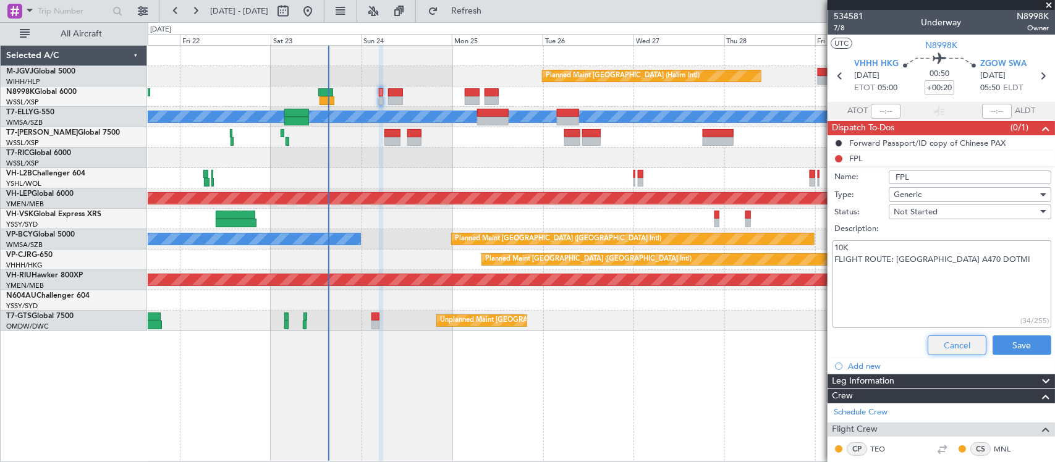
click at [935, 341] on button "Cancel" at bounding box center [957, 346] width 59 height 20
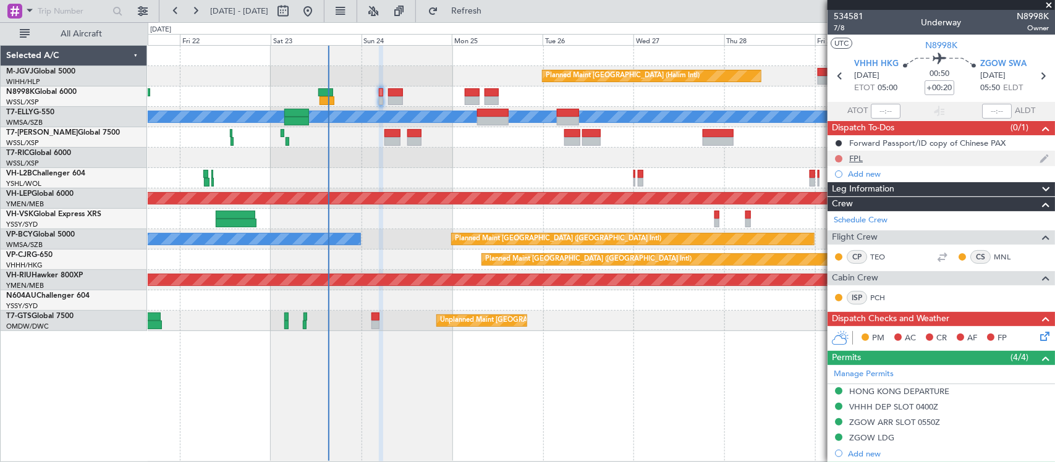
click at [841, 156] on button at bounding box center [838, 158] width 7 height 7
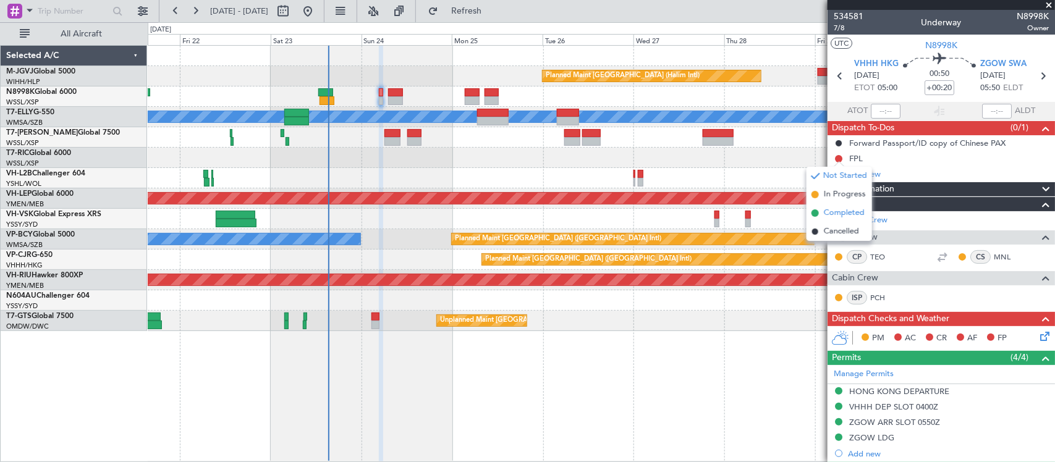
click at [848, 213] on span "Completed" at bounding box center [844, 213] width 41 height 12
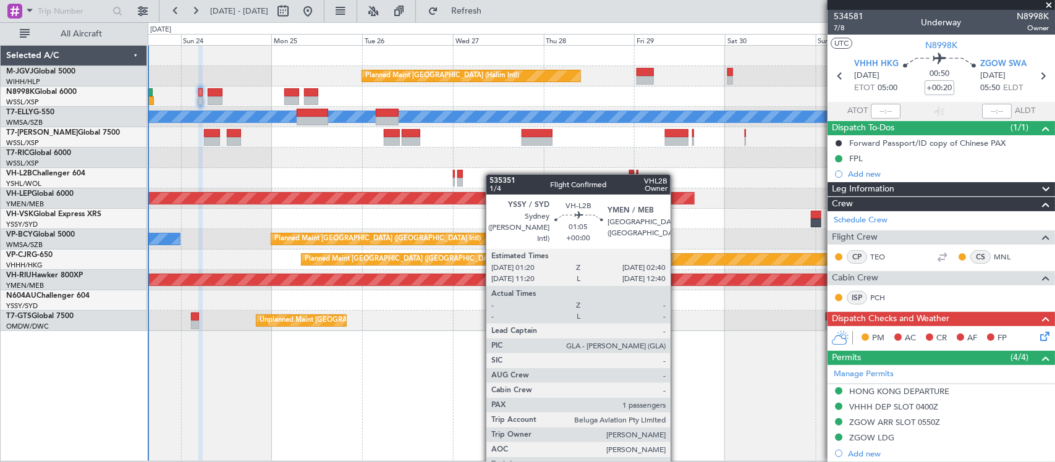
click at [484, 176] on div "Planned Maint Jakarta (Halim Intl) MEL Unplanned Maint Wichita (Wichita Mid-con…" at bounding box center [601, 189] width 907 height 286
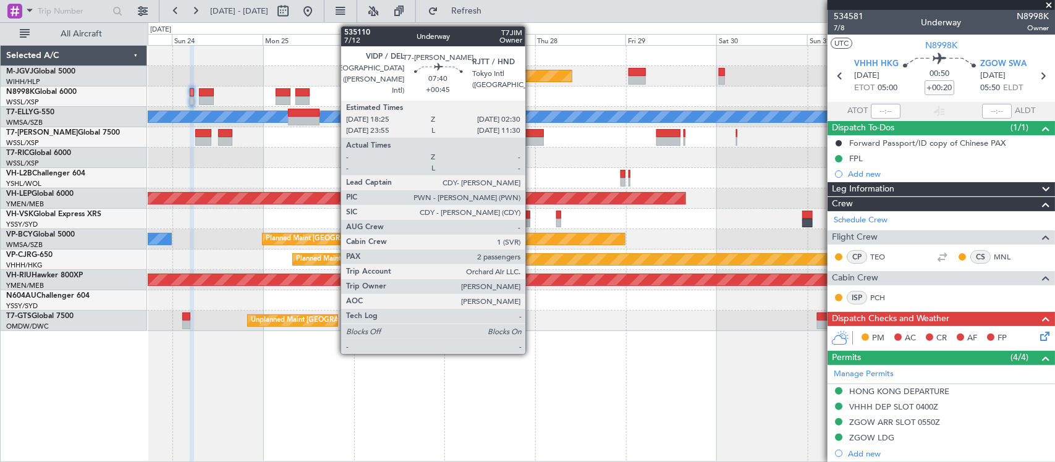
click at [532, 132] on div at bounding box center [529, 133] width 31 height 9
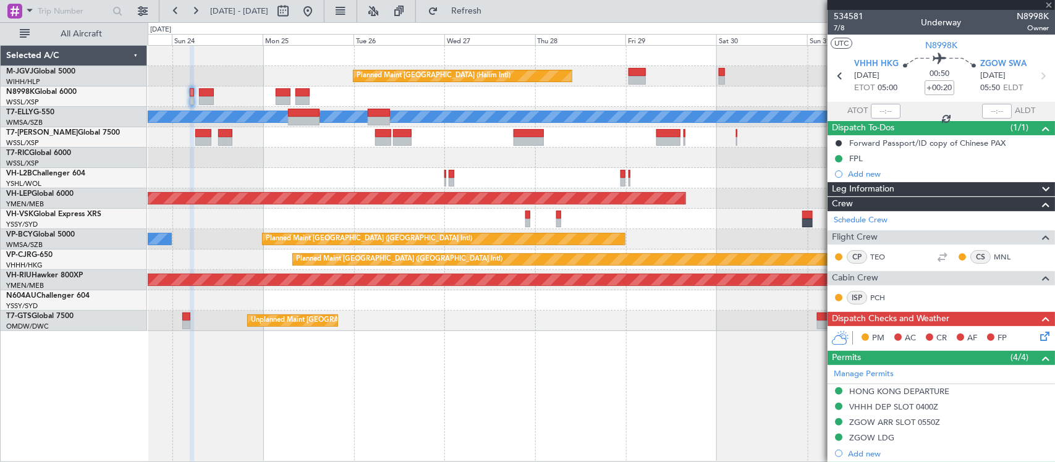
type input "+00:45"
type input "2"
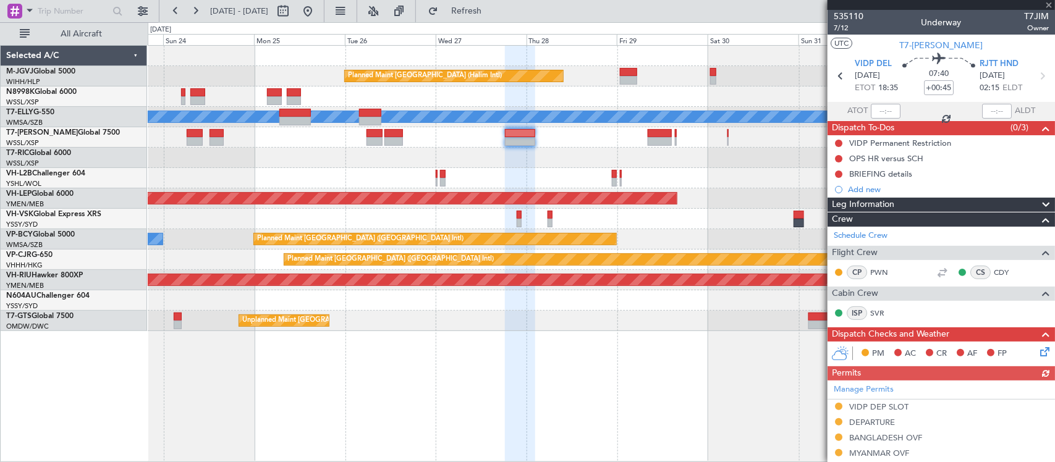
click at [583, 337] on div "Planned Maint Jakarta (Halim Intl) MEL Unplanned Maint Wichita (Wichita Mid-con…" at bounding box center [602, 253] width 908 height 417
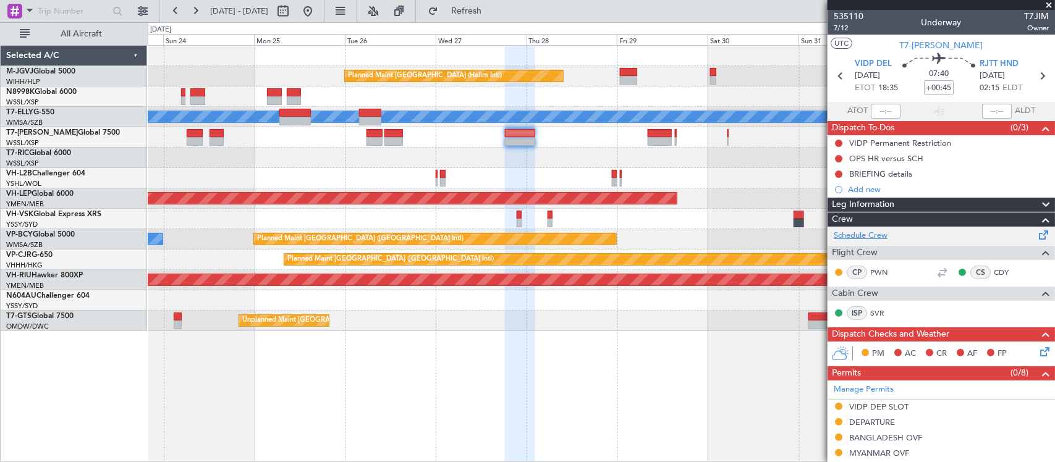
click at [879, 239] on link "Schedule Crew" at bounding box center [861, 236] width 54 height 12
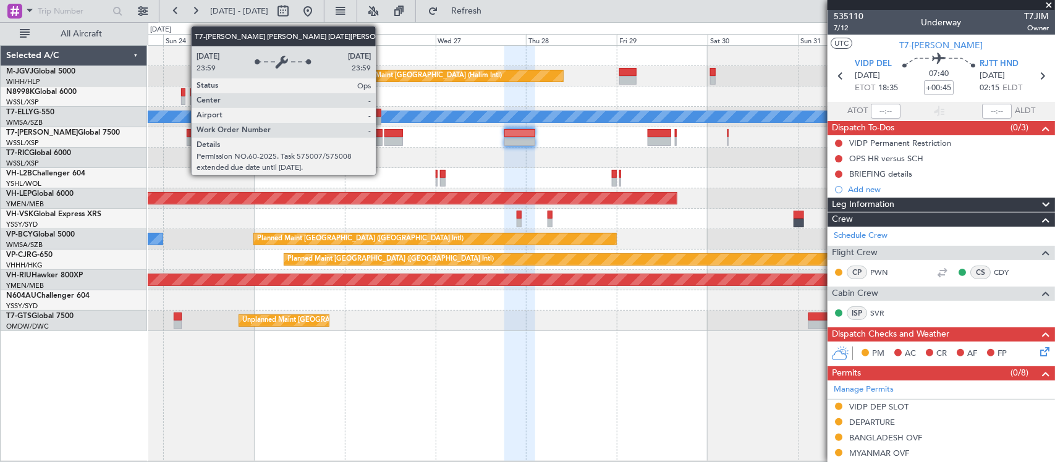
click at [799, 144] on div "Planned Maint Jakarta (Halim Intl) MEL Unplanned Maint Wichita (Wichita Mid-con…" at bounding box center [601, 189] width 907 height 286
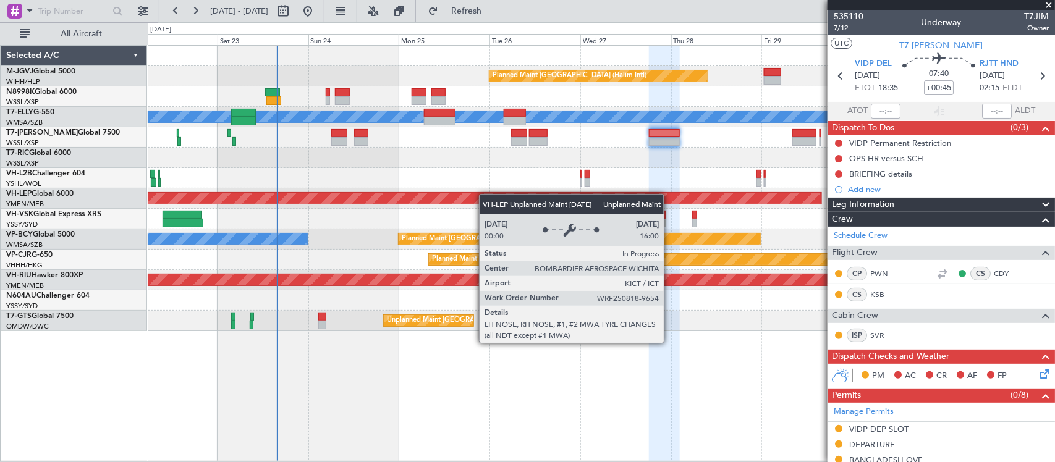
click at [378, 202] on div "Planned Maint Jakarta (Halim Intl) MEL Unplanned Maint Kuala Lumpur (Sultan Abd…" at bounding box center [601, 189] width 907 height 286
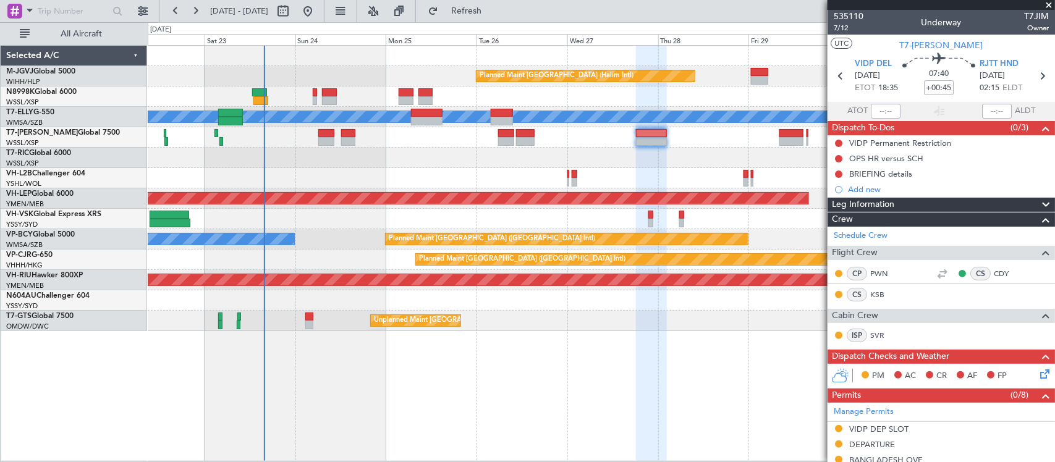
click at [416, 150] on div "Planned Maint Jakarta (Halim Intl) MEL Unplanned Maint Kuala Lumpur (Sultan Abd…" at bounding box center [601, 189] width 907 height 286
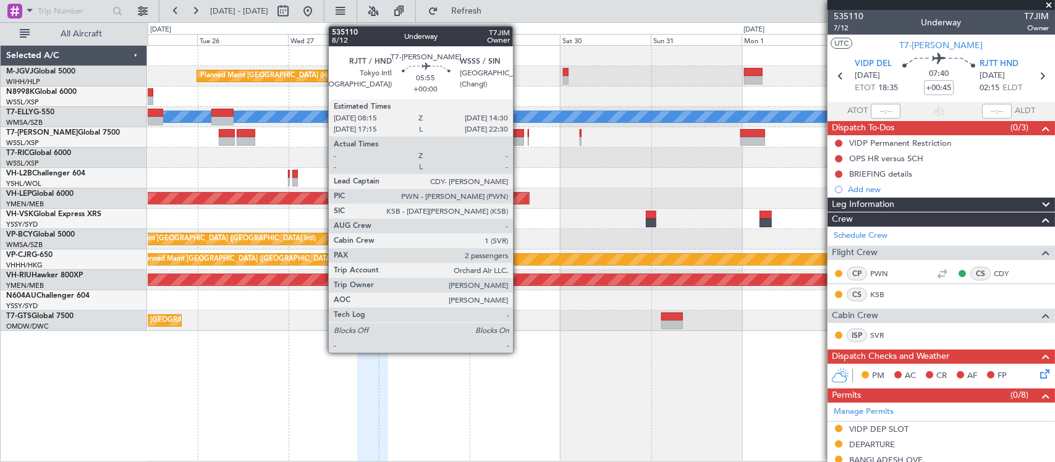
click at [519, 134] on div at bounding box center [512, 133] width 24 height 9
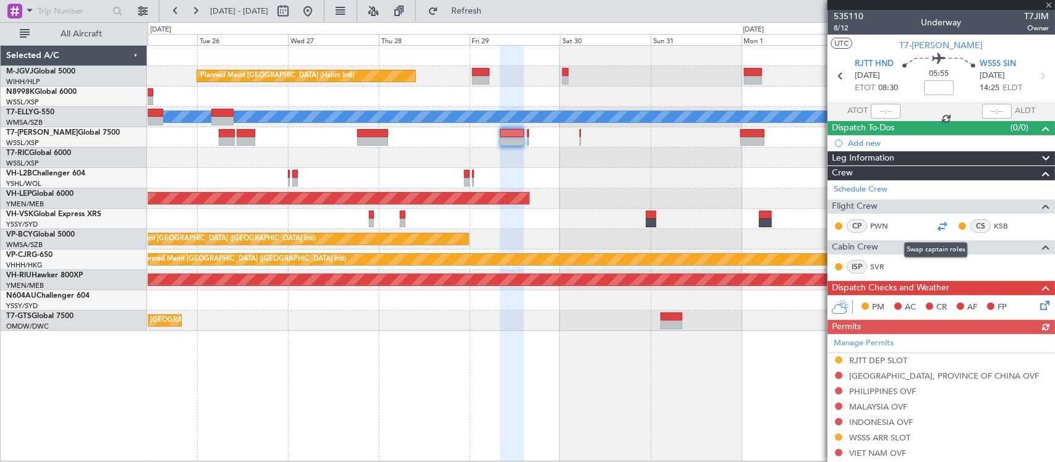
click at [938, 229] on div at bounding box center [942, 226] width 15 height 15
click at [1034, 70] on icon at bounding box center [1042, 76] width 16 height 16
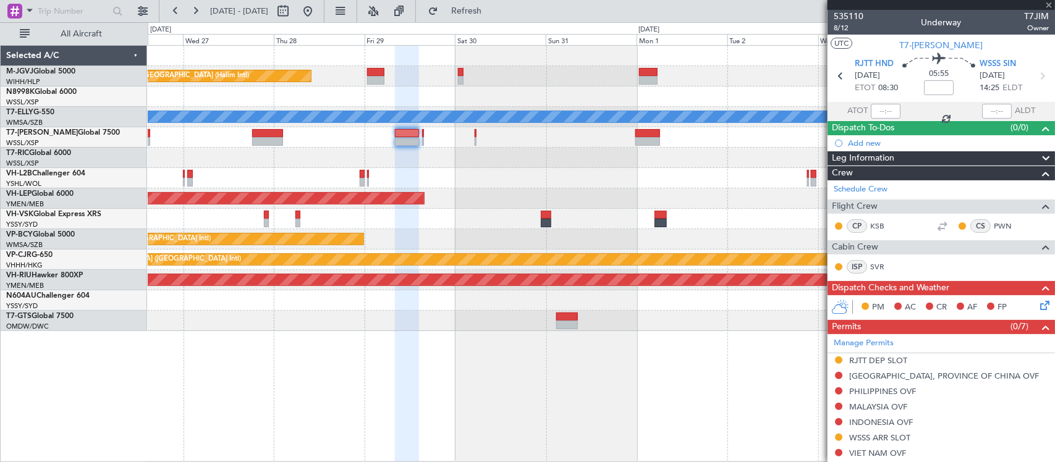
type input "0"
click at [561, 211] on div at bounding box center [601, 219] width 907 height 20
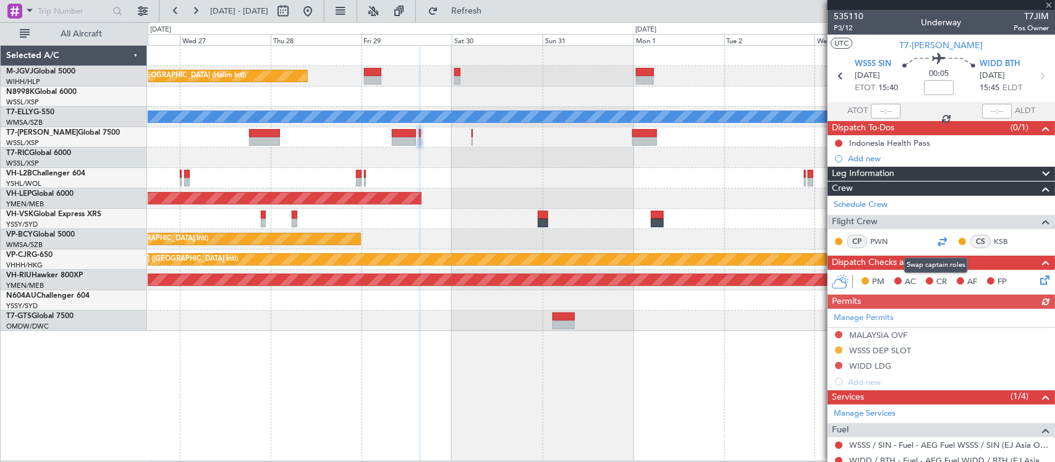
click at [940, 241] on div at bounding box center [942, 241] width 15 height 15
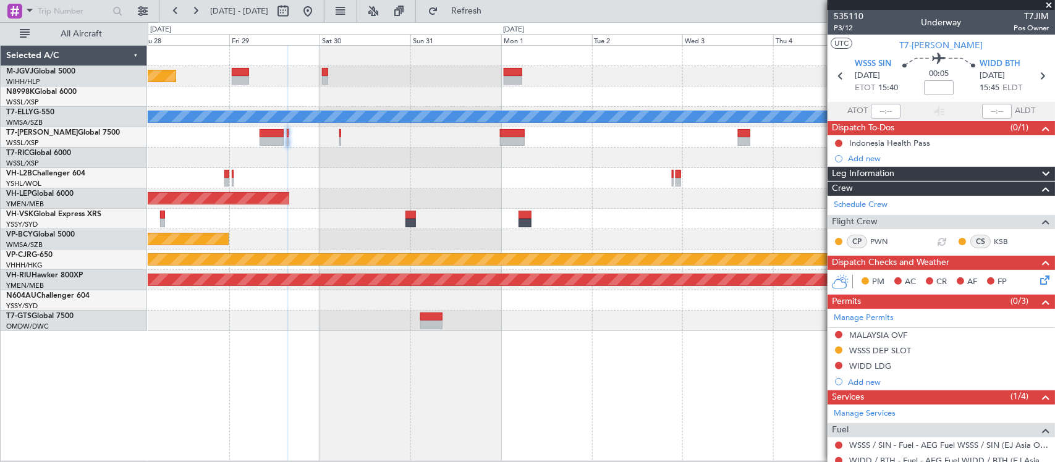
click at [506, 322] on div "Planned Maint Jakarta (Halim Intl) MEL Unplanned Maint Wichita (Wichita Mid-con…" at bounding box center [601, 189] width 907 height 286
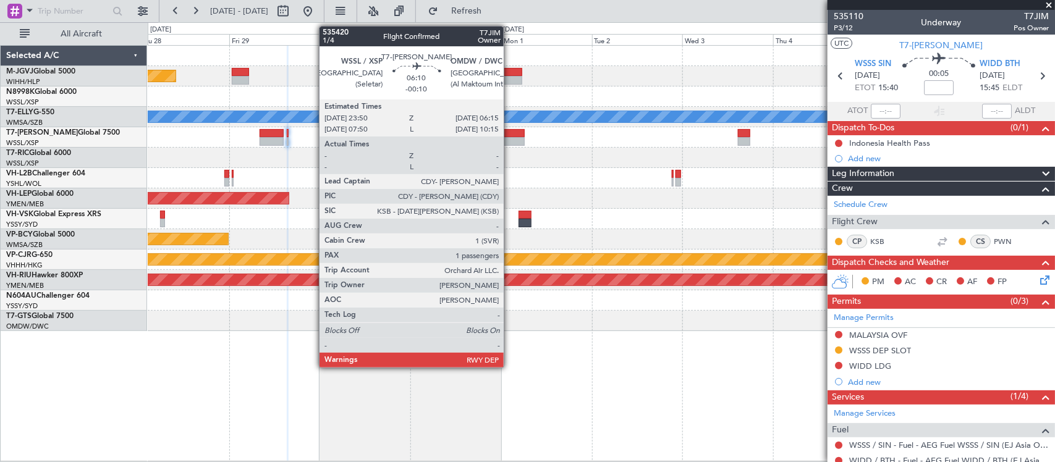
click at [510, 134] on div at bounding box center [512, 133] width 25 height 9
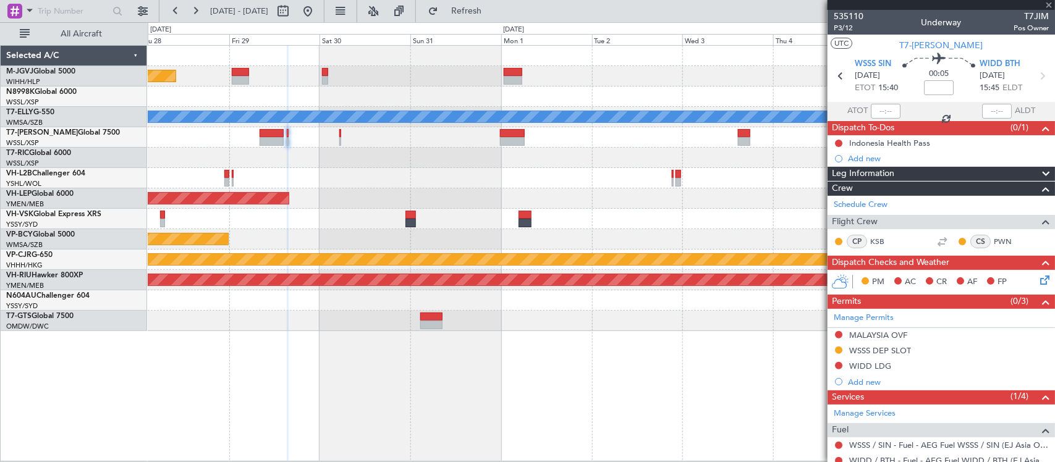
type input "-00:10"
type input "1"
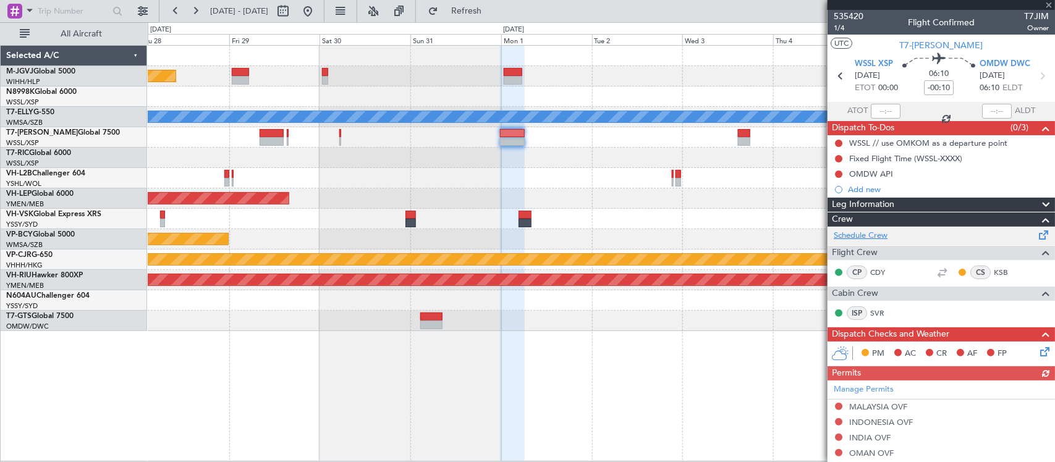
click at [864, 233] on link "Schedule Crew" at bounding box center [861, 236] width 54 height 12
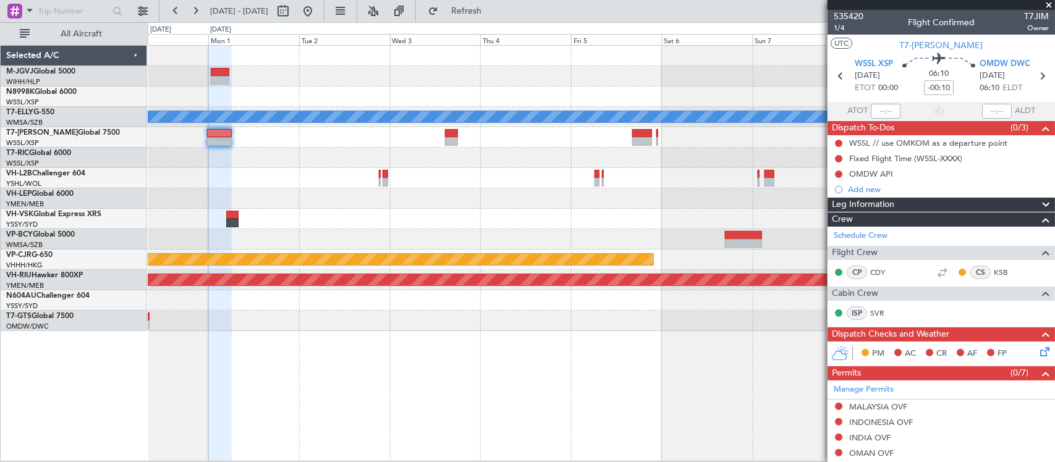
click at [357, 189] on div "MEL Planned Maint Dubai (Dubai Intl) Unplanned Maint Wichita (Wichita Mid-conti…" at bounding box center [601, 189] width 907 height 286
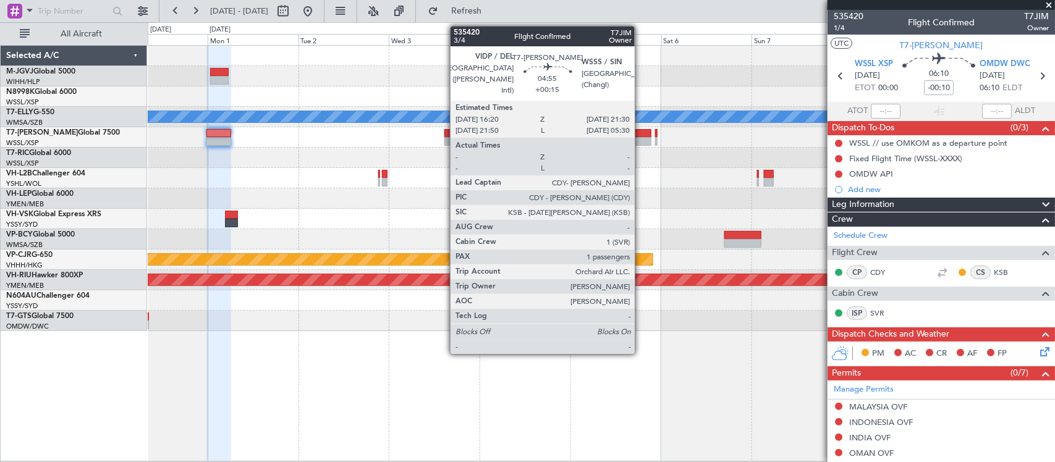
click at [641, 136] on div at bounding box center [642, 133] width 20 height 9
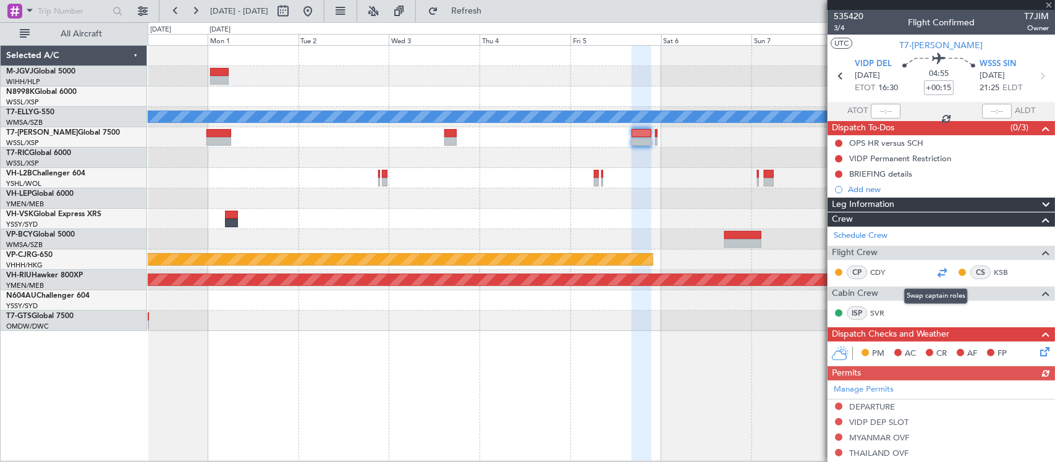
click at [935, 271] on div at bounding box center [942, 272] width 15 height 15
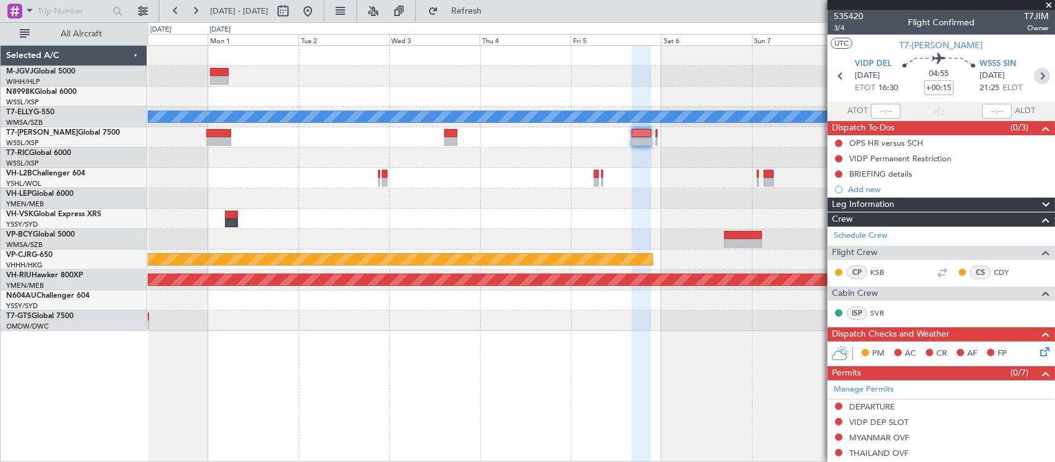
click at [1039, 76] on icon at bounding box center [1042, 76] width 16 height 16
type input "+00:05"
type input "0"
type input "+00:15"
type input "1"
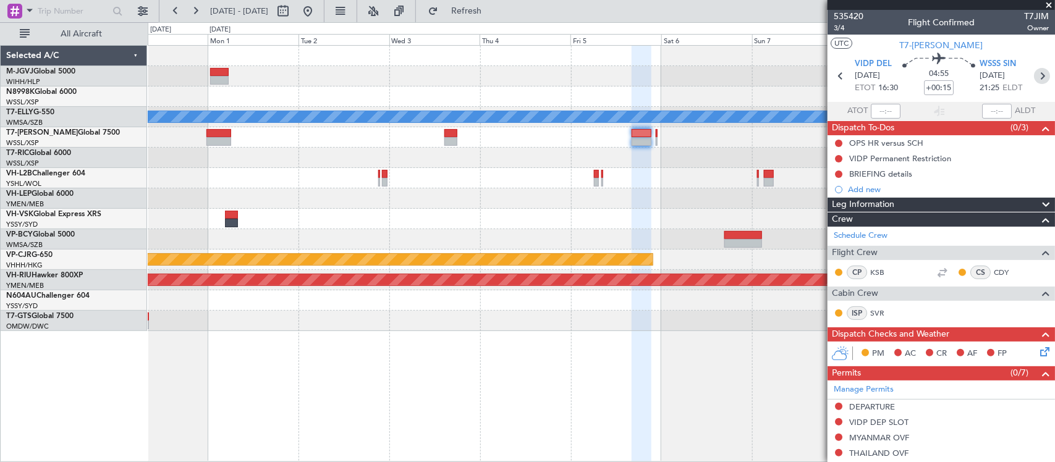
click at [1034, 75] on icon at bounding box center [1042, 76] width 16 height 16
type input "+00:05"
type input "0"
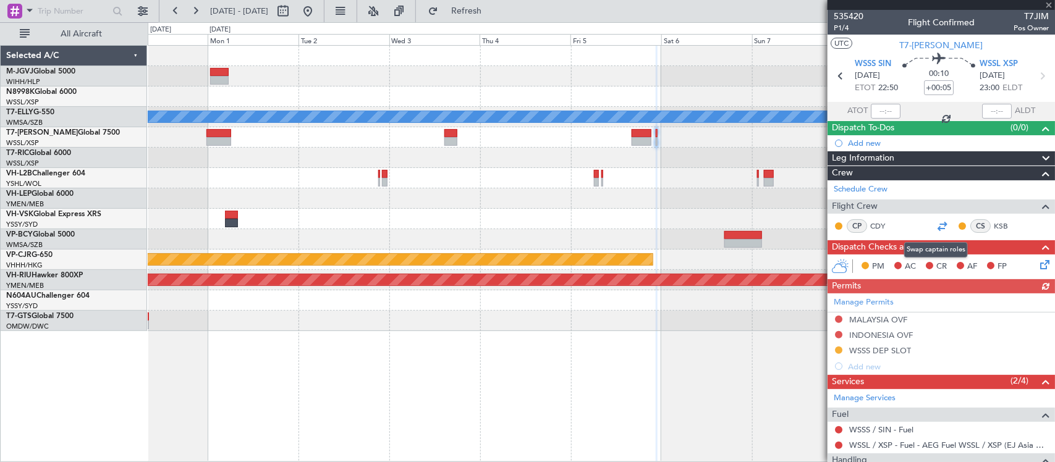
click at [935, 223] on div at bounding box center [942, 226] width 15 height 15
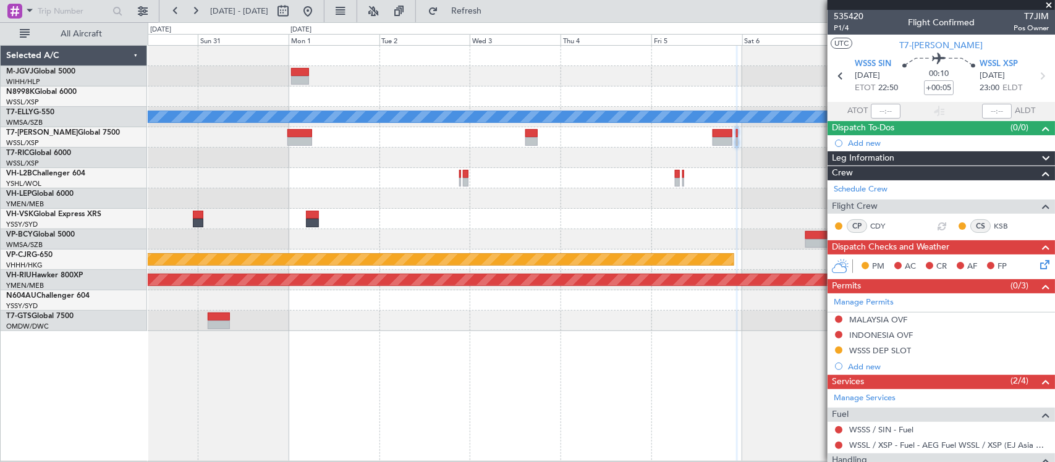
click at [561, 317] on div at bounding box center [601, 321] width 907 height 20
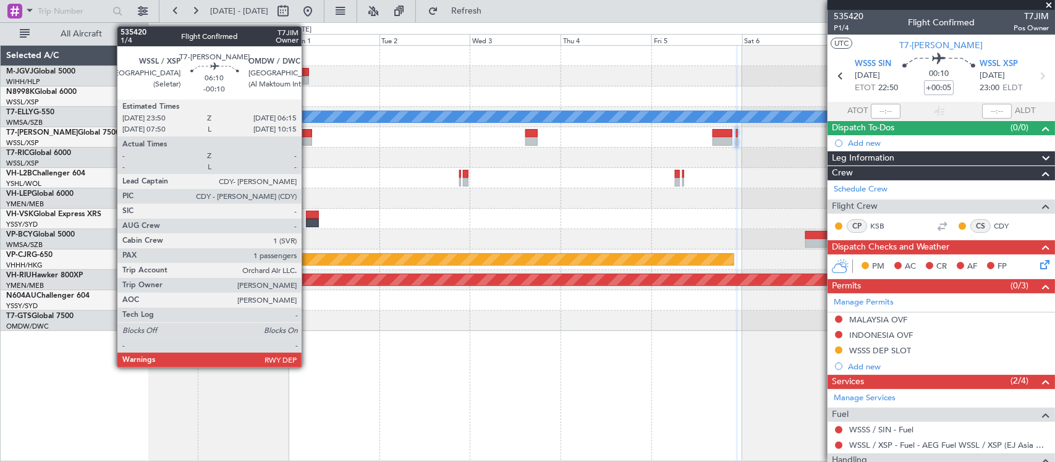
click at [308, 139] on div at bounding box center [300, 141] width 25 height 9
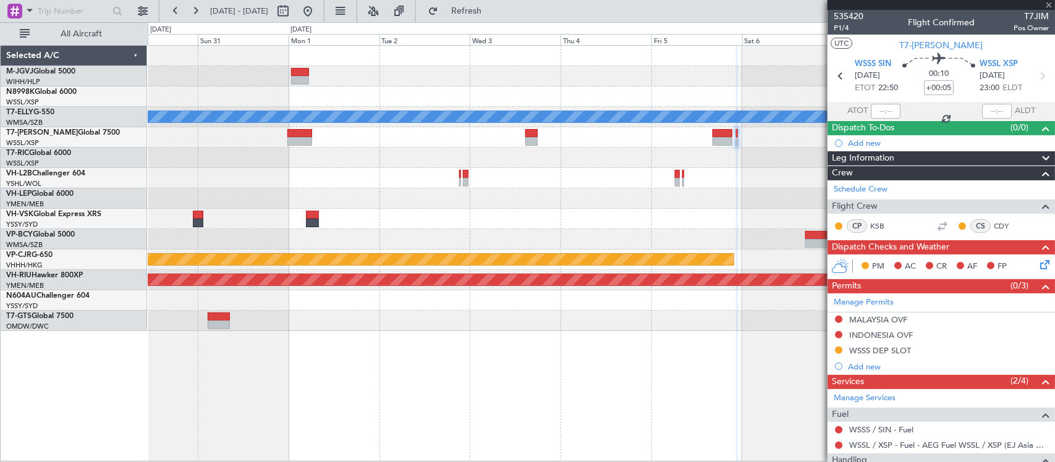
type input "-00:10"
type input "1"
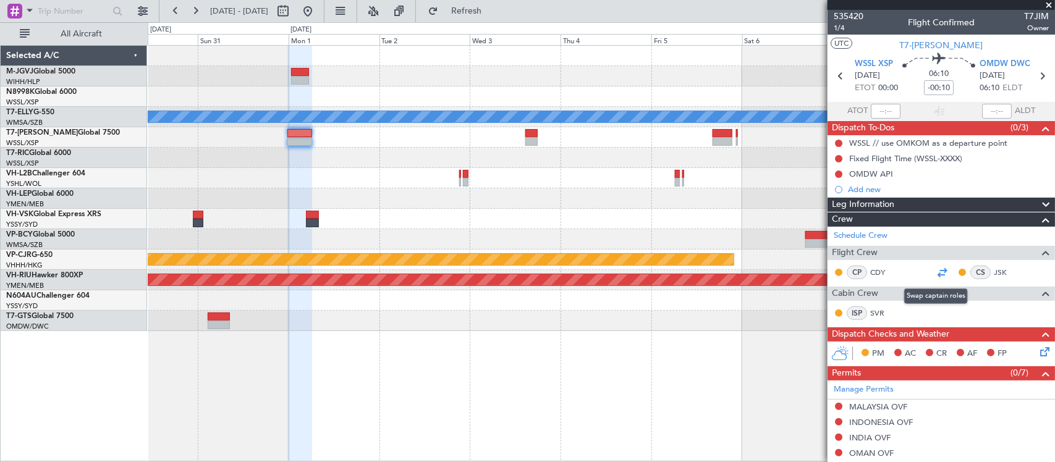
click at [935, 273] on div at bounding box center [942, 272] width 15 height 15
drag, startPoint x: 347, startPoint y: 7, endPoint x: 357, endPoint y: 13, distance: 11.1
click at [318, 7] on button at bounding box center [308, 11] width 20 height 20
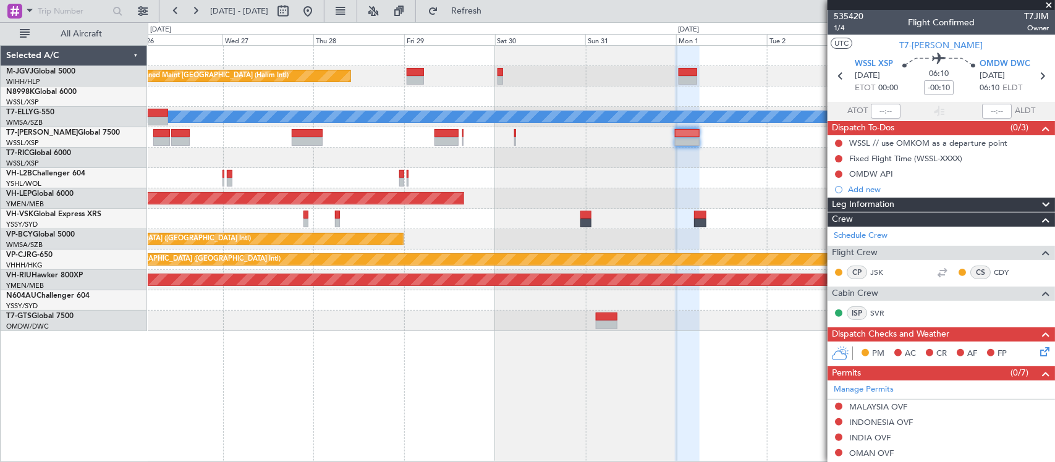
click at [476, 350] on div "Planned Maint Jakarta (Halim Intl) MEL Unplanned Maint Wichita (Wichita Mid-con…" at bounding box center [602, 253] width 908 height 417
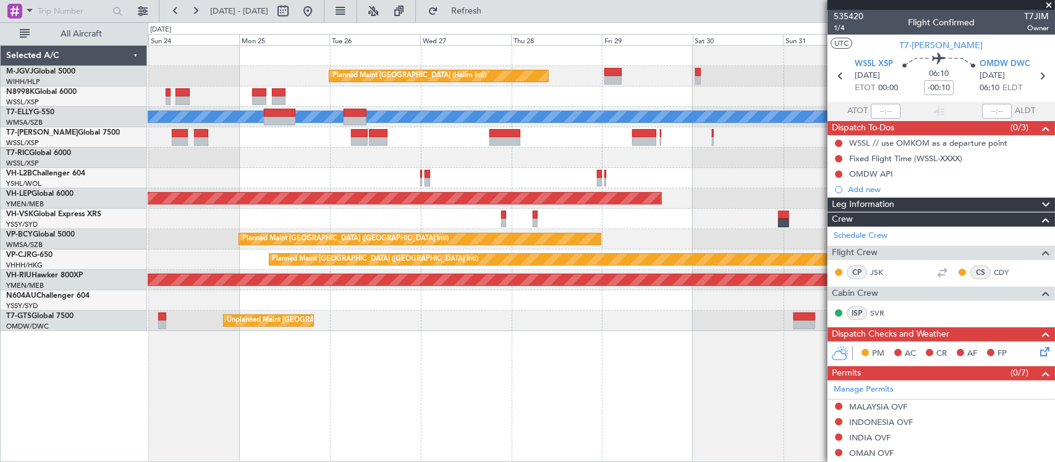
click at [705, 350] on div "Planned Maint Jakarta (Halim Intl) MEL Unplanned Maint Wichita (Wichita Mid-con…" at bounding box center [602, 253] width 908 height 417
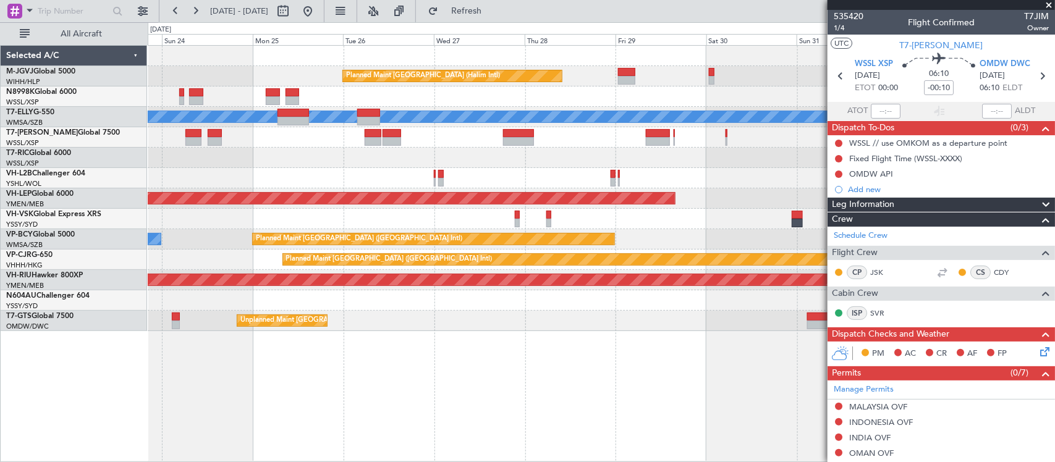
click at [579, 326] on div "Unplanned Maint [GEOGRAPHIC_DATA] (Seletar)" at bounding box center [601, 321] width 907 height 20
